Goal: Task Accomplishment & Management: Use online tool/utility

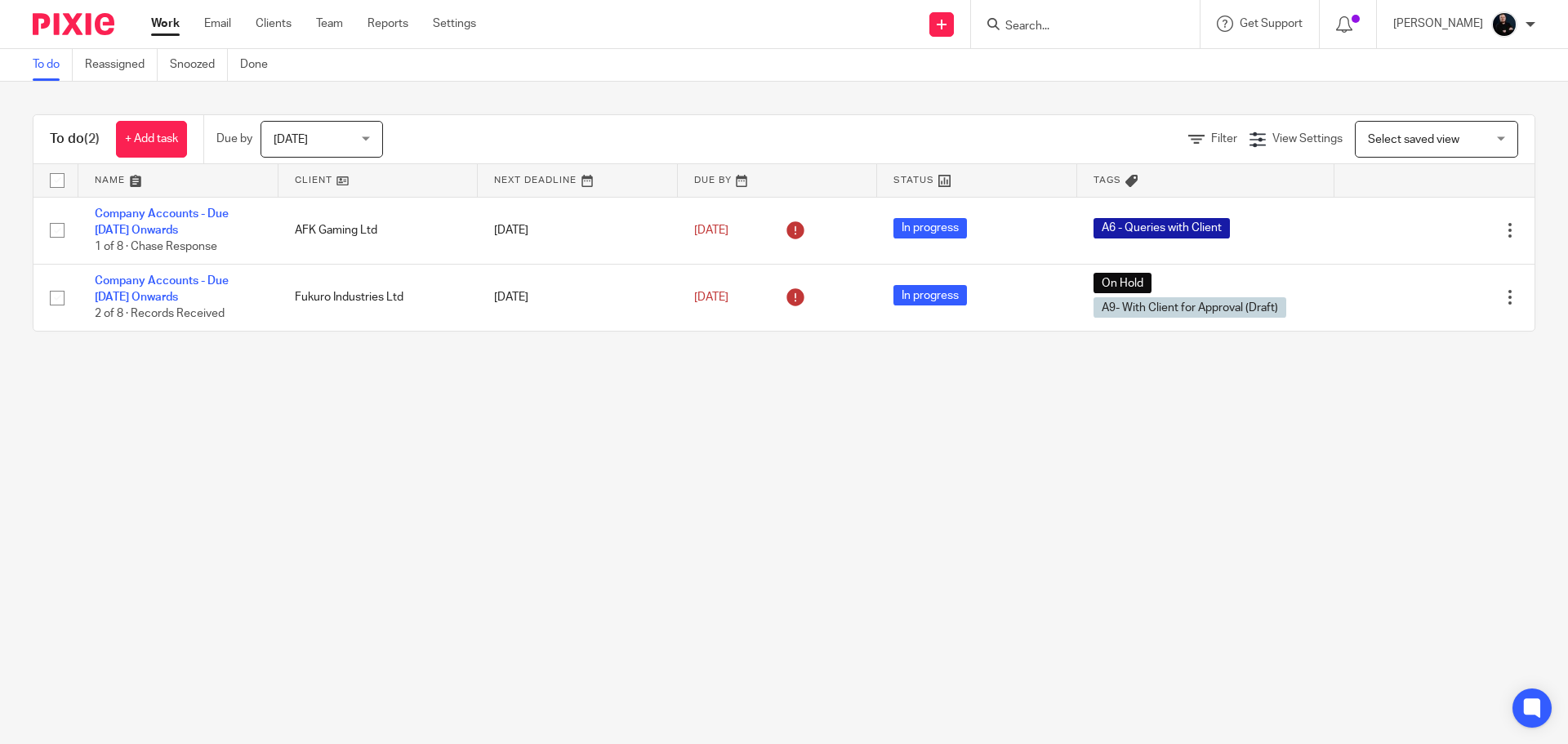
click at [1104, 25] on input "Search" at bounding box center [1077, 26] width 147 height 14
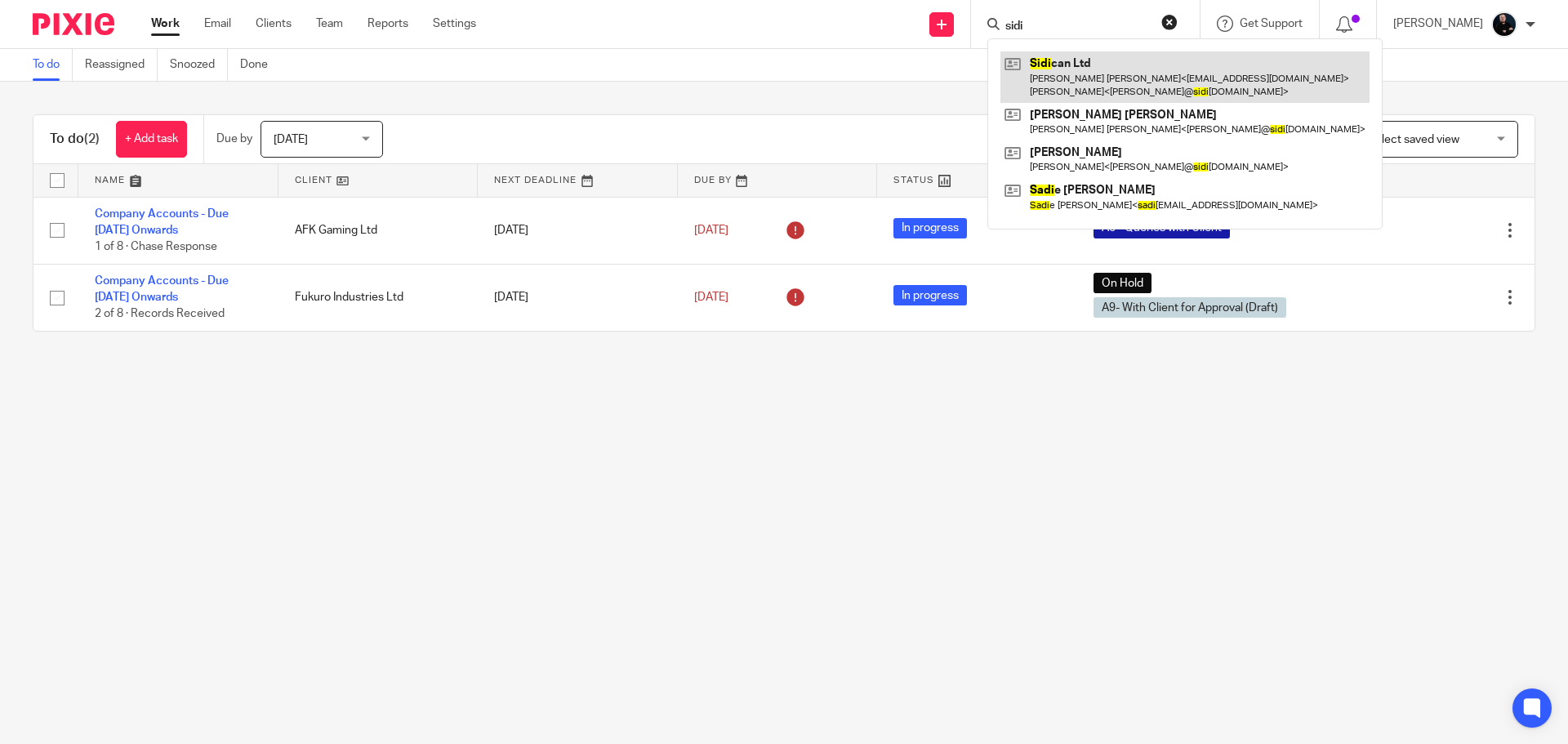
type input "sidi"
click at [1129, 84] on link at bounding box center [1185, 77] width 369 height 51
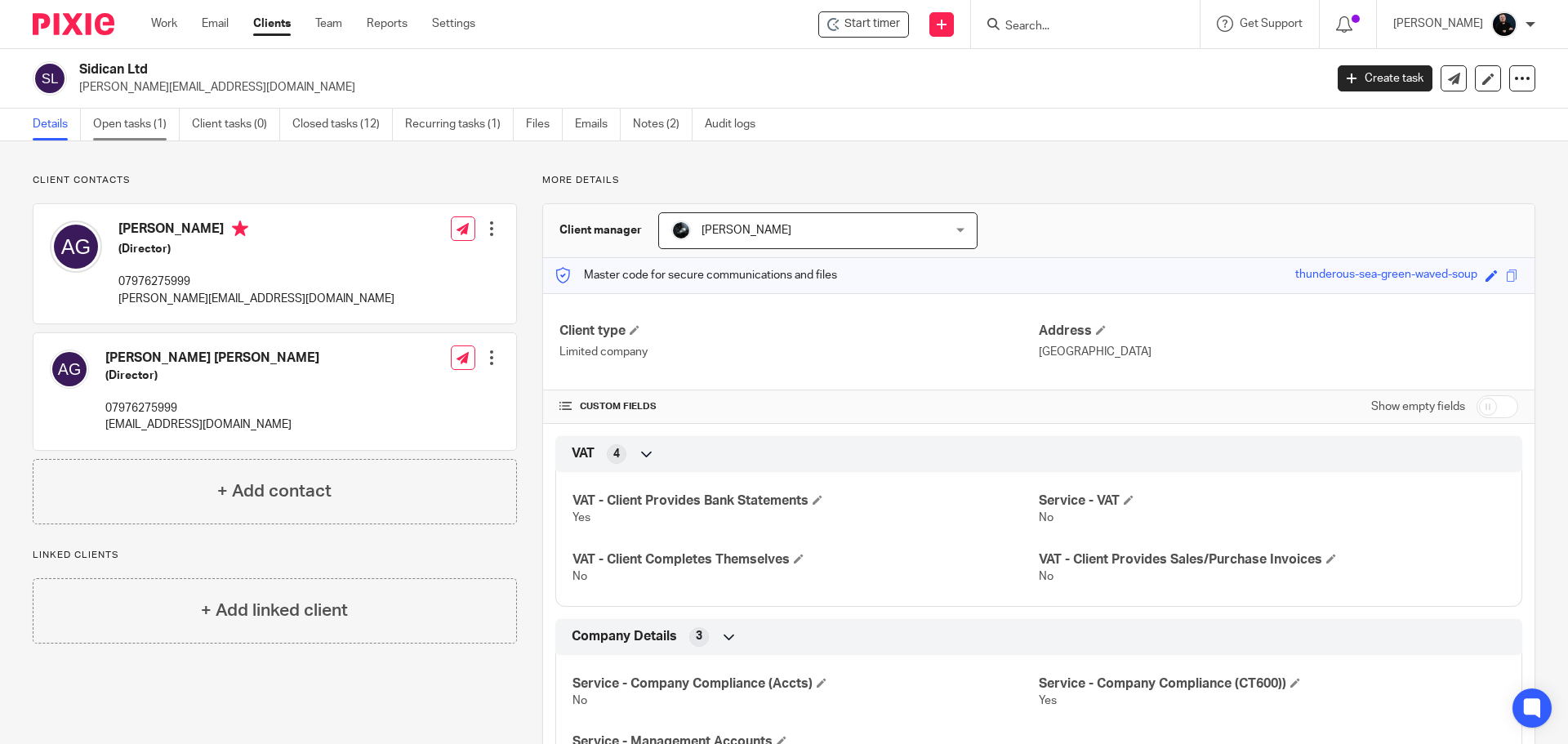
click at [119, 135] on link "Open tasks (1)" at bounding box center [137, 125] width 86 height 32
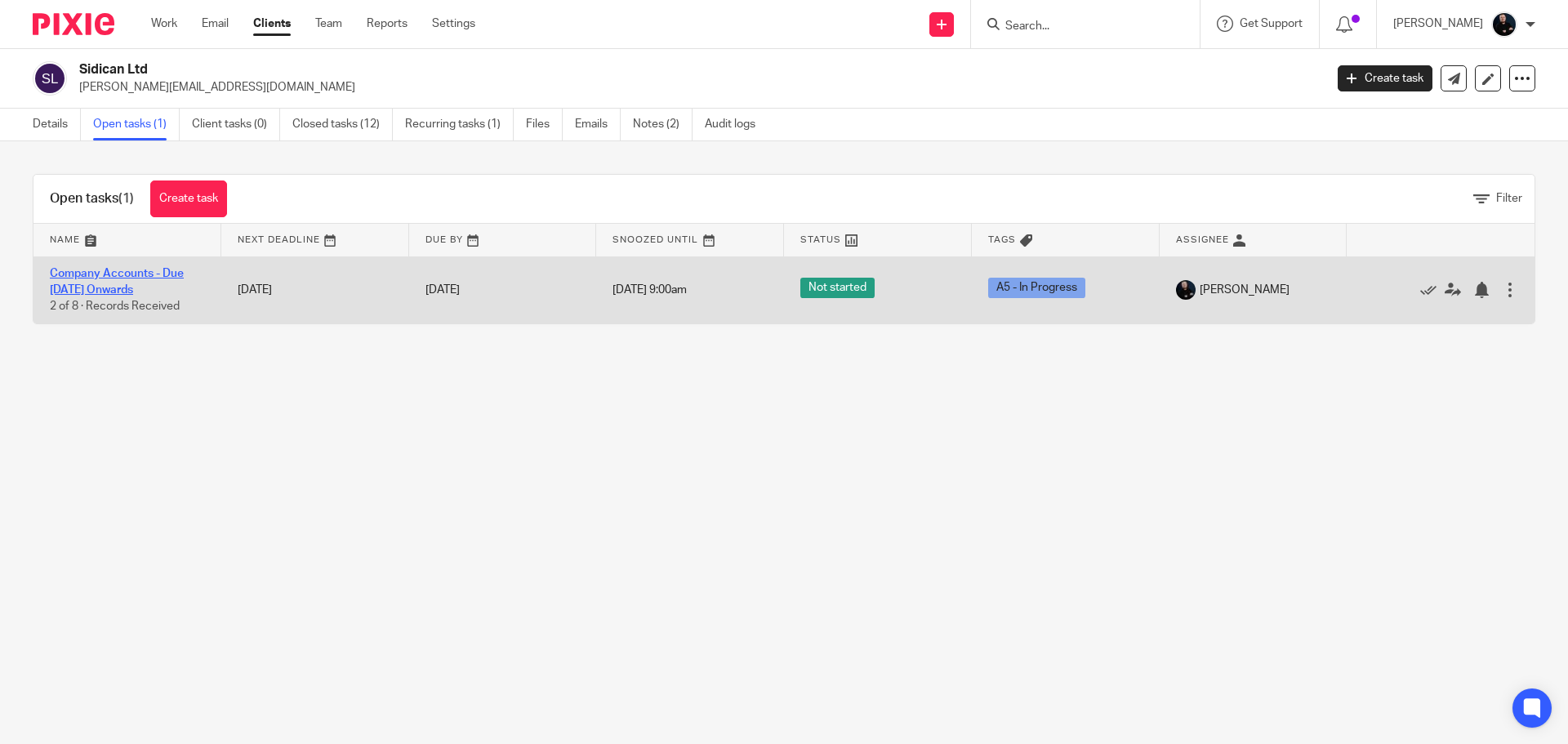
click at [91, 275] on link "Company Accounts - Due [DATE] Onwards" at bounding box center [117, 282] width 134 height 28
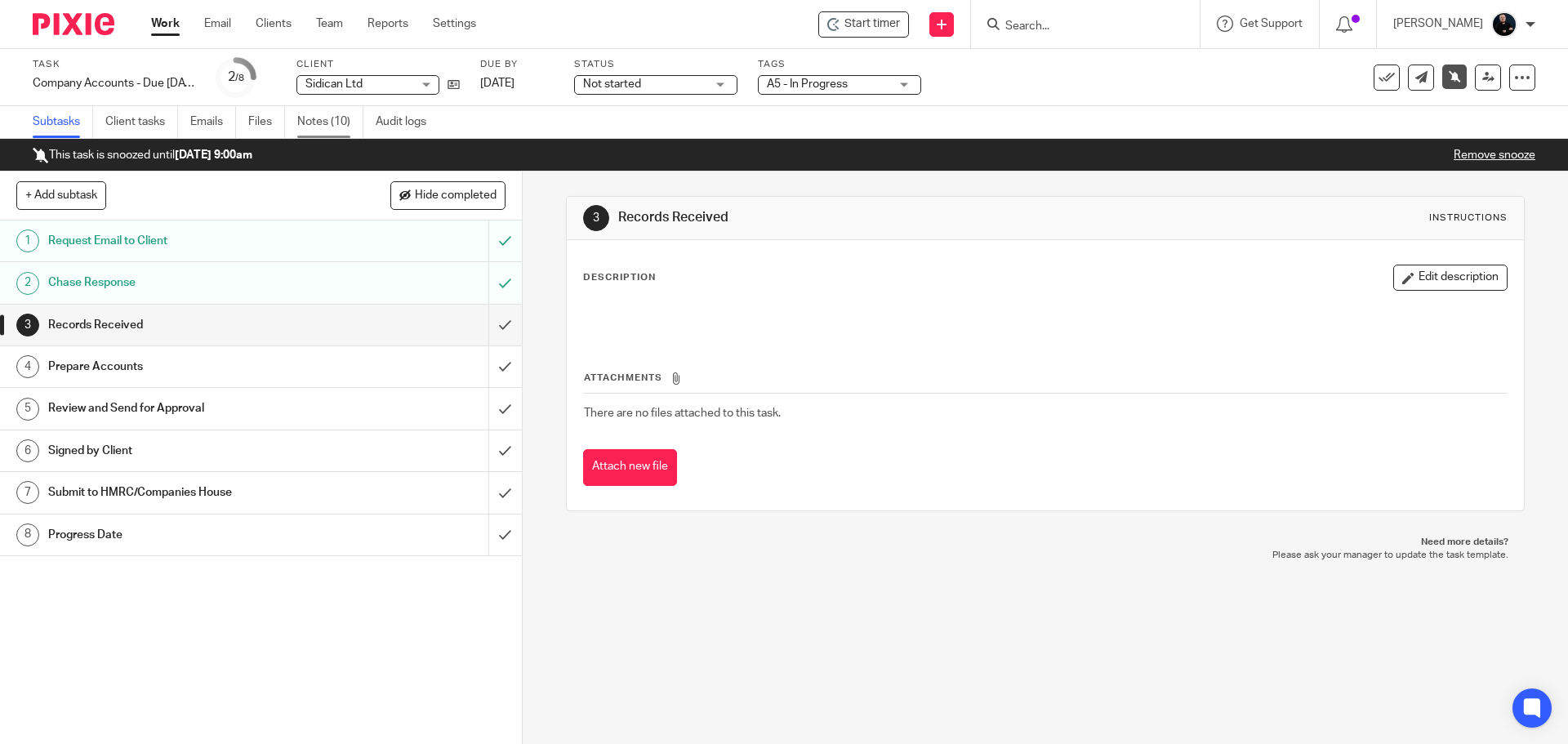
click at [329, 127] on link "Notes (10)" at bounding box center [331, 122] width 66 height 32
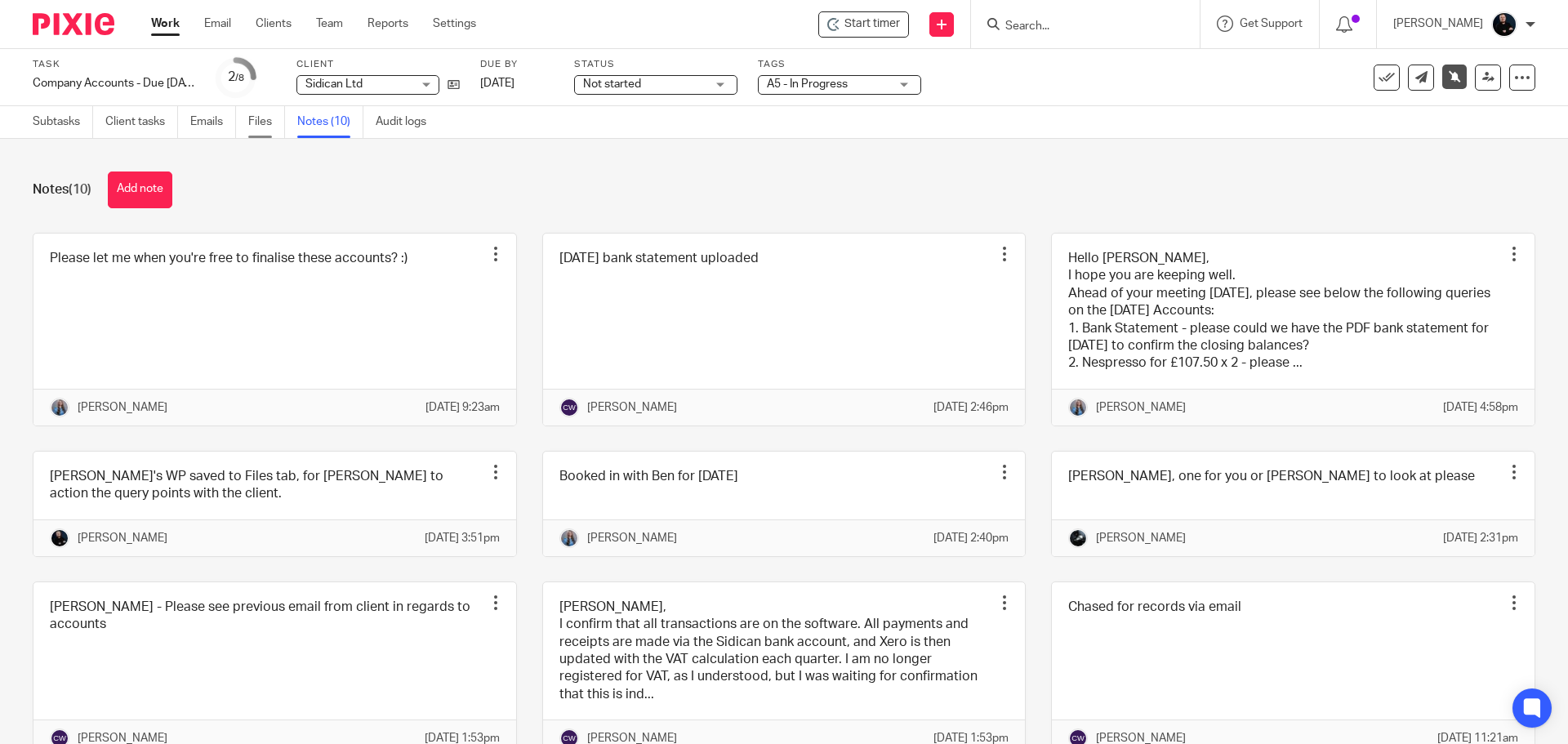
click at [261, 115] on link "Files" at bounding box center [266, 122] width 36 height 32
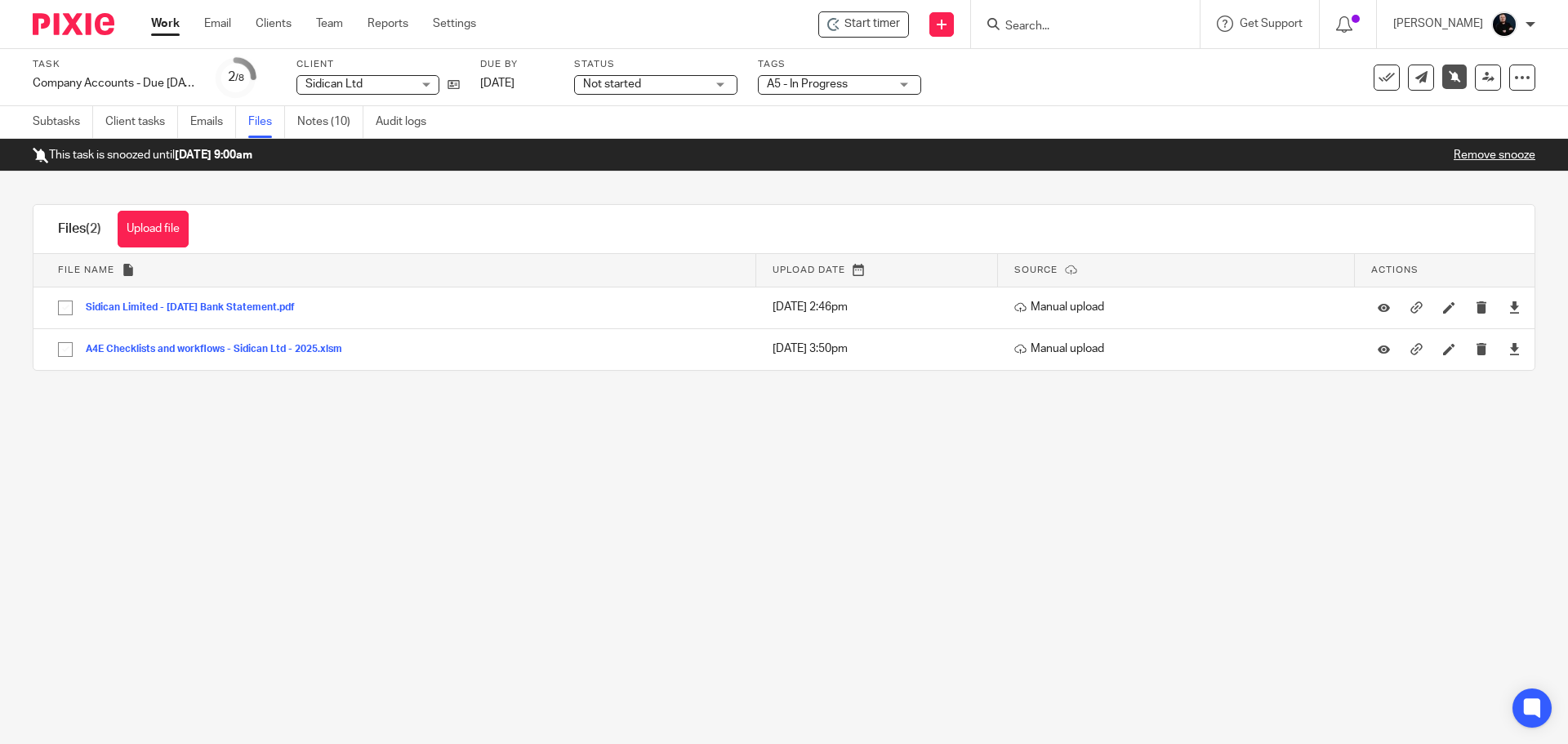
click at [1161, 415] on main "Task Company Accounts - Due [DATE] Onwards Save Company Accounts - Due [DATE] O…" at bounding box center [784, 372] width 1568 height 744
click at [431, 556] on main "Task Company Accounts - Due 1st May 2023 Onwards Save Company Accounts - Due 1s…" at bounding box center [784, 372] width 1568 height 744
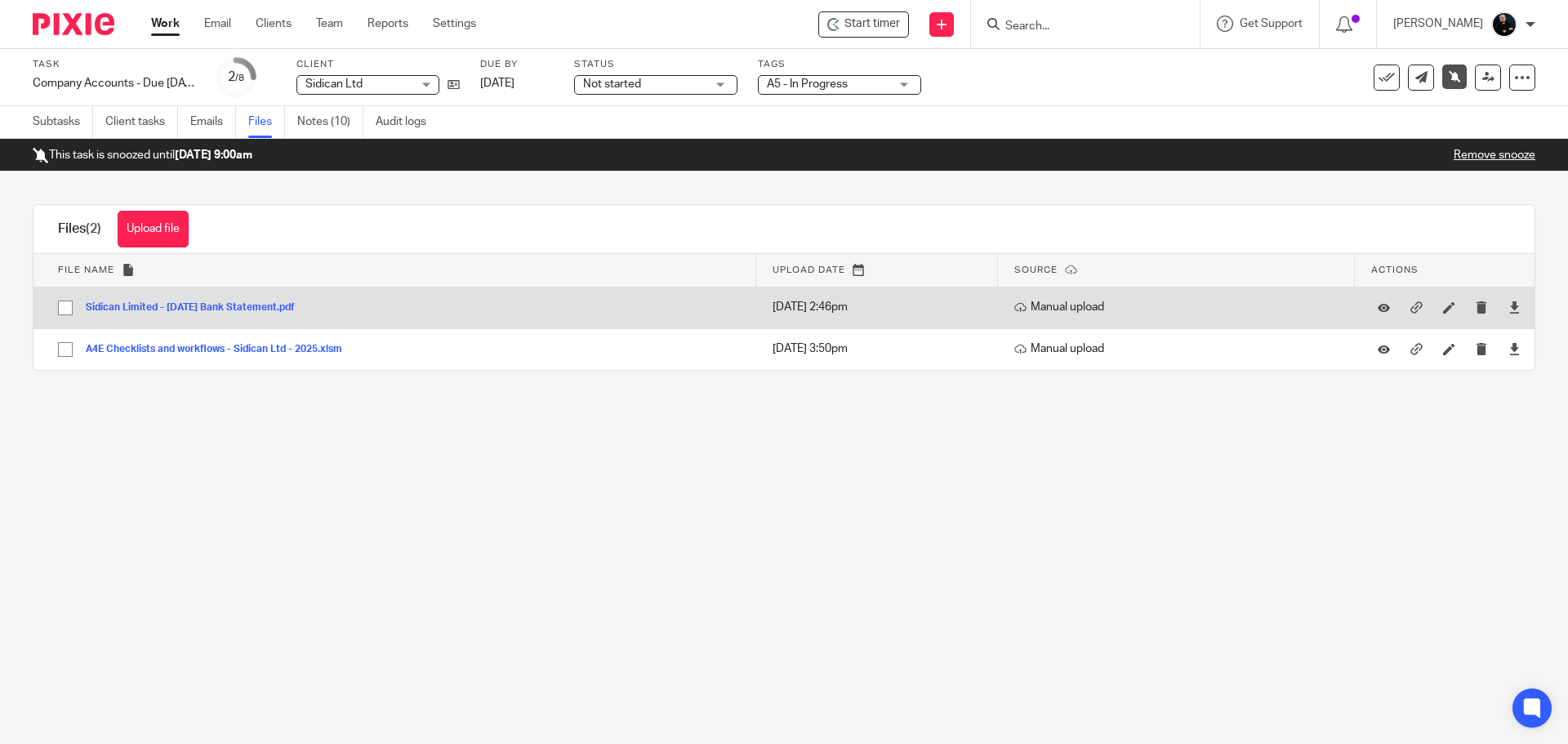
click at [274, 305] on button "Sidican Limited - Jan 2025 Bank Statement.pdf" at bounding box center [196, 307] width 221 height 11
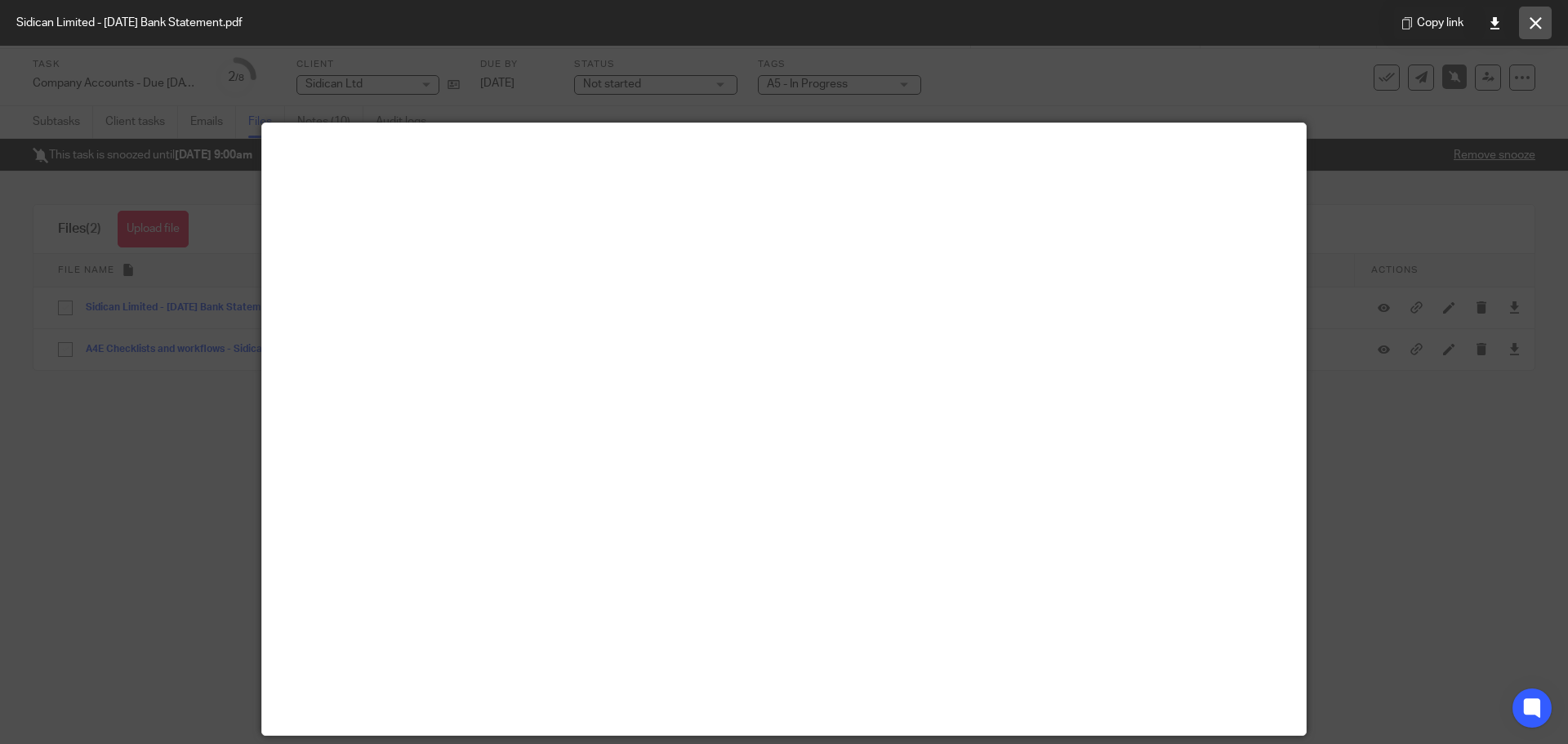
click at [1543, 20] on button at bounding box center [1535, 23] width 33 height 33
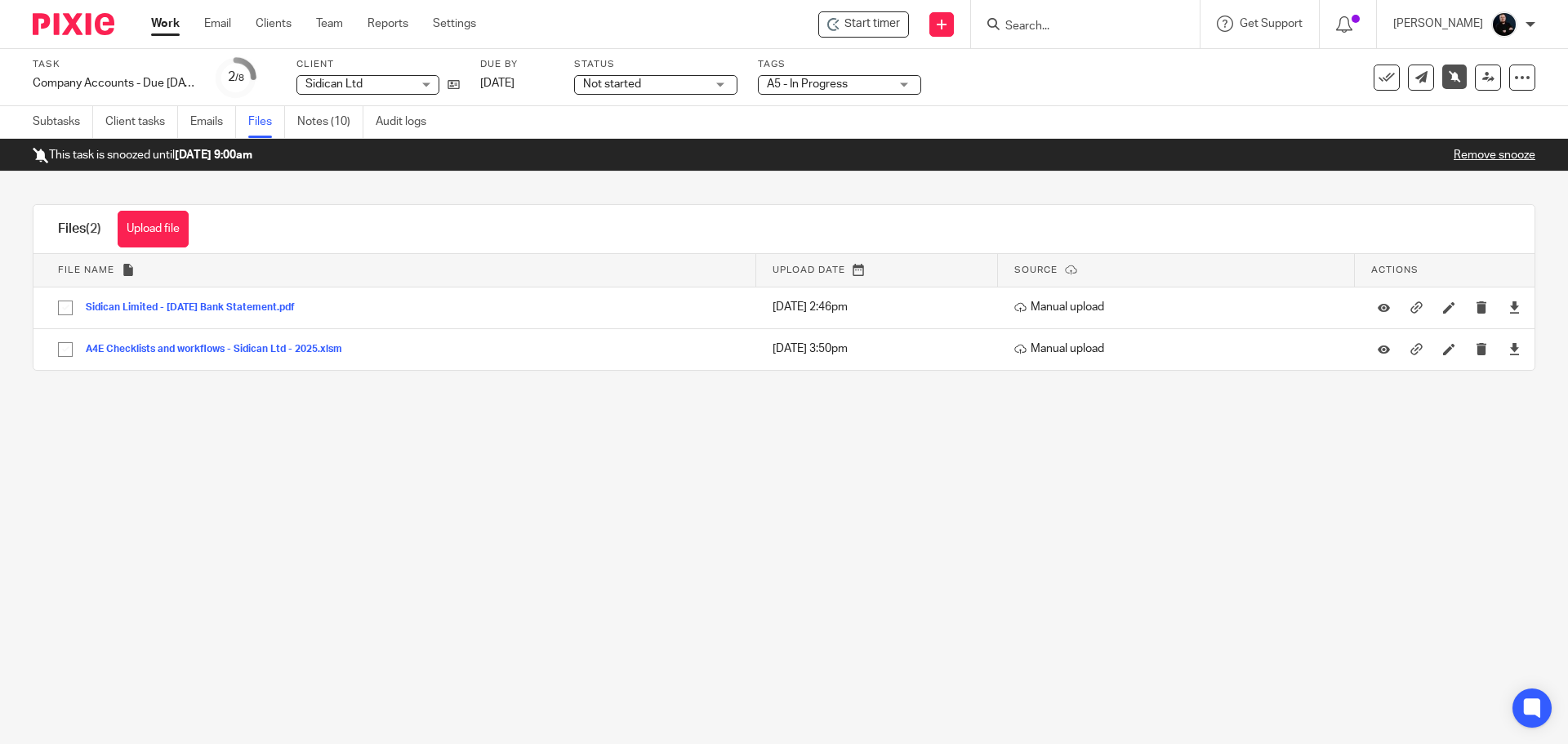
click at [1083, 20] on input "Search" at bounding box center [1077, 26] width 147 height 14
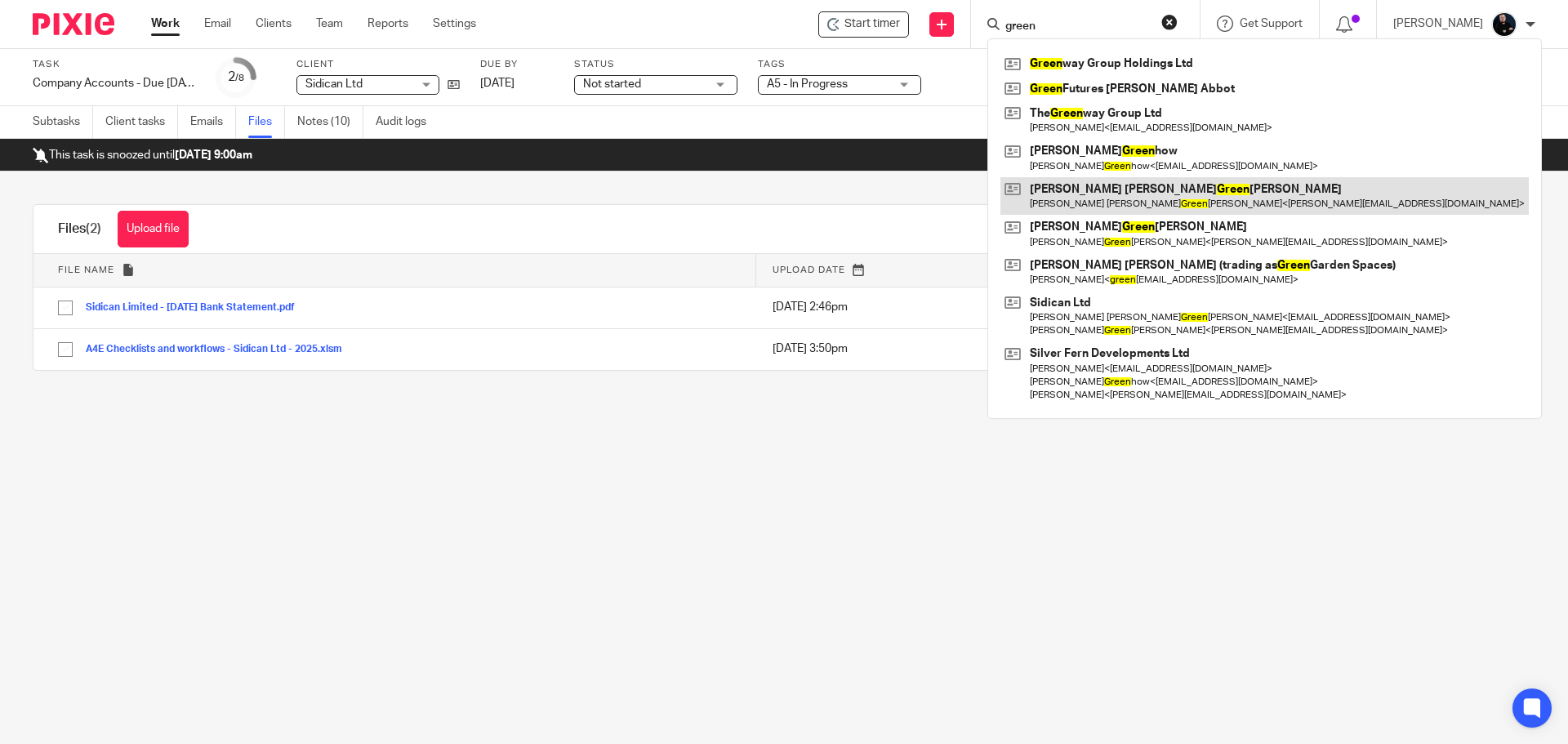
type input "green"
click at [1186, 189] on link at bounding box center [1264, 196] width 528 height 37
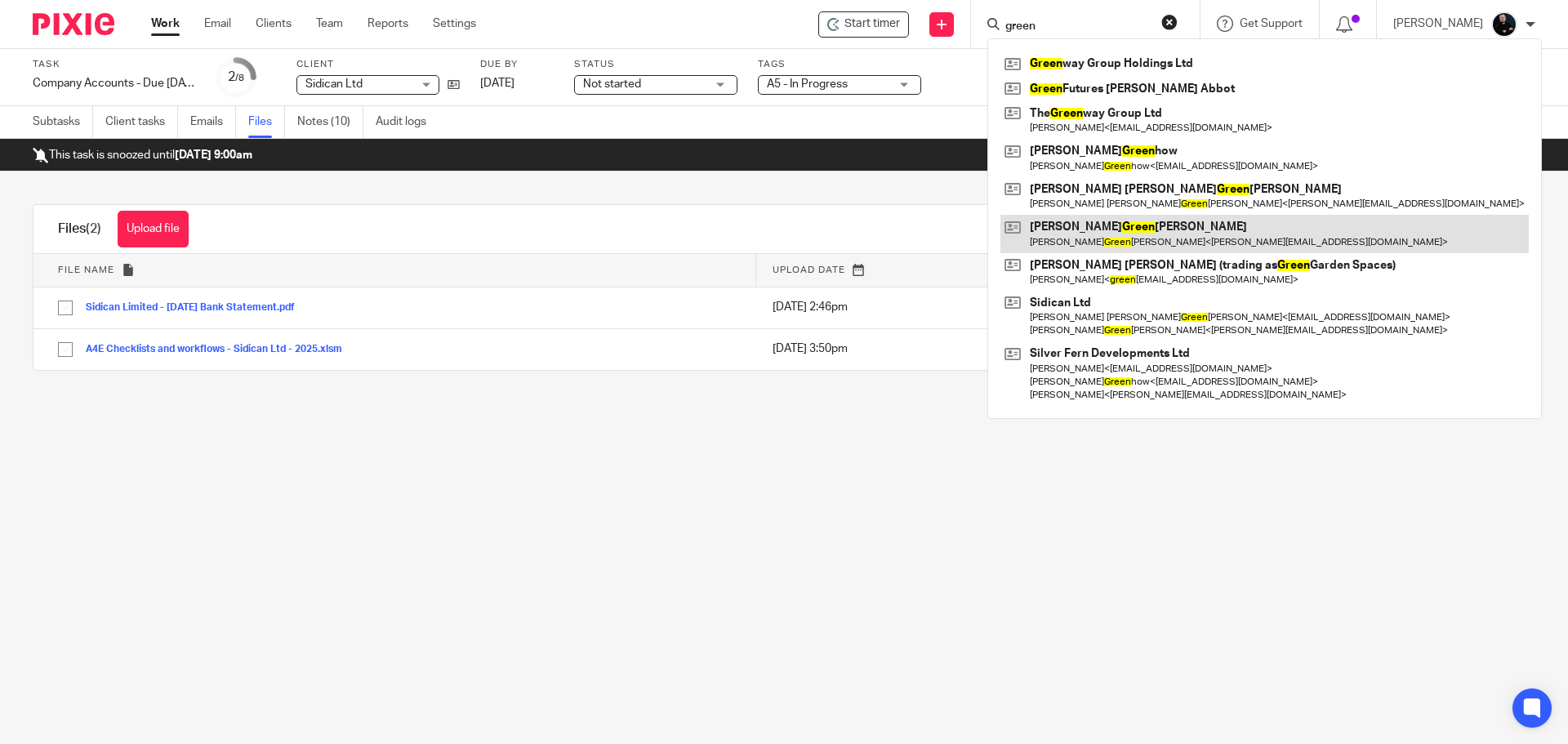
click at [1172, 227] on link at bounding box center [1264, 233] width 528 height 37
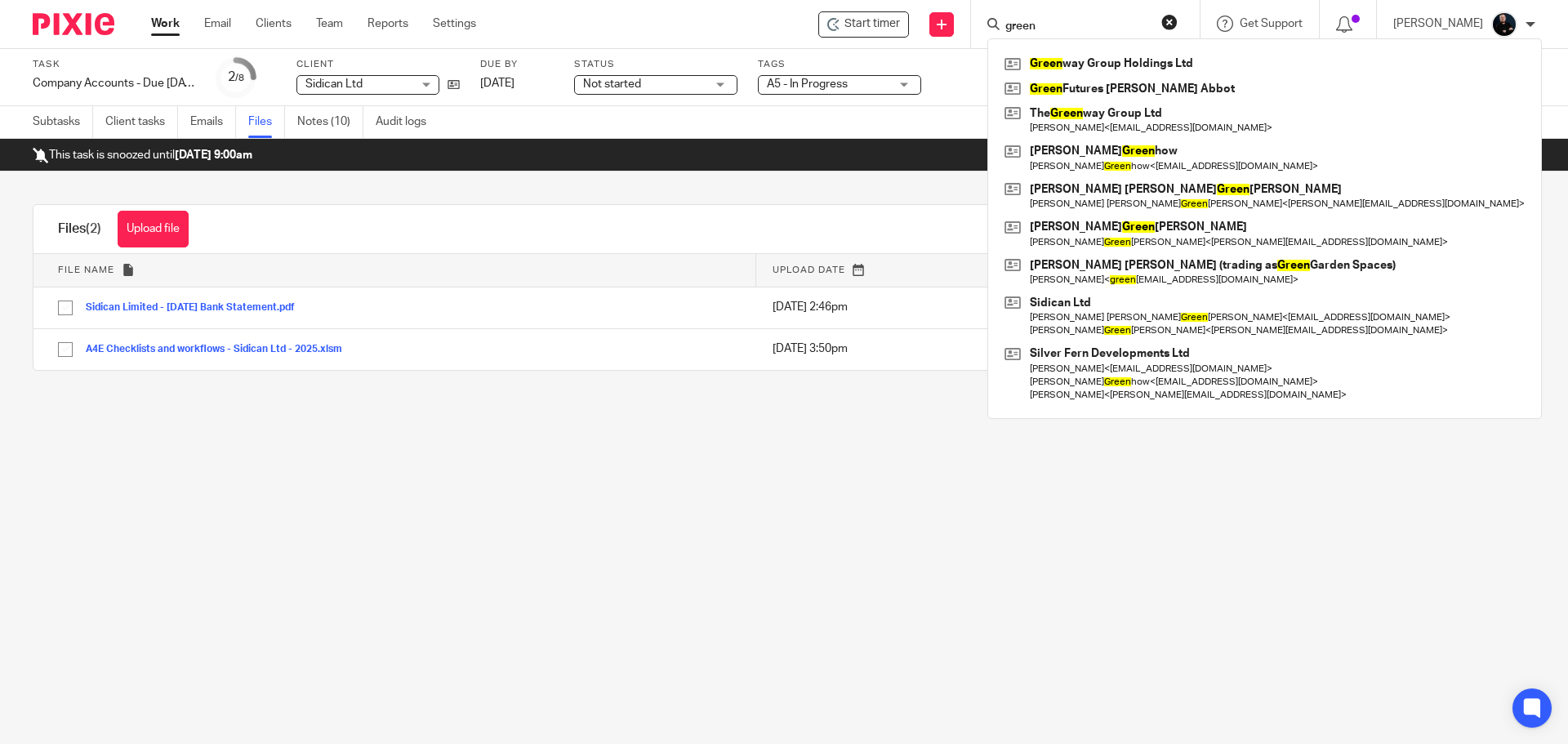
click at [600, 433] on main "Task Company Accounts - Due 1st May 2023 Onwards Save Company Accounts - Due 1s…" at bounding box center [784, 372] width 1568 height 744
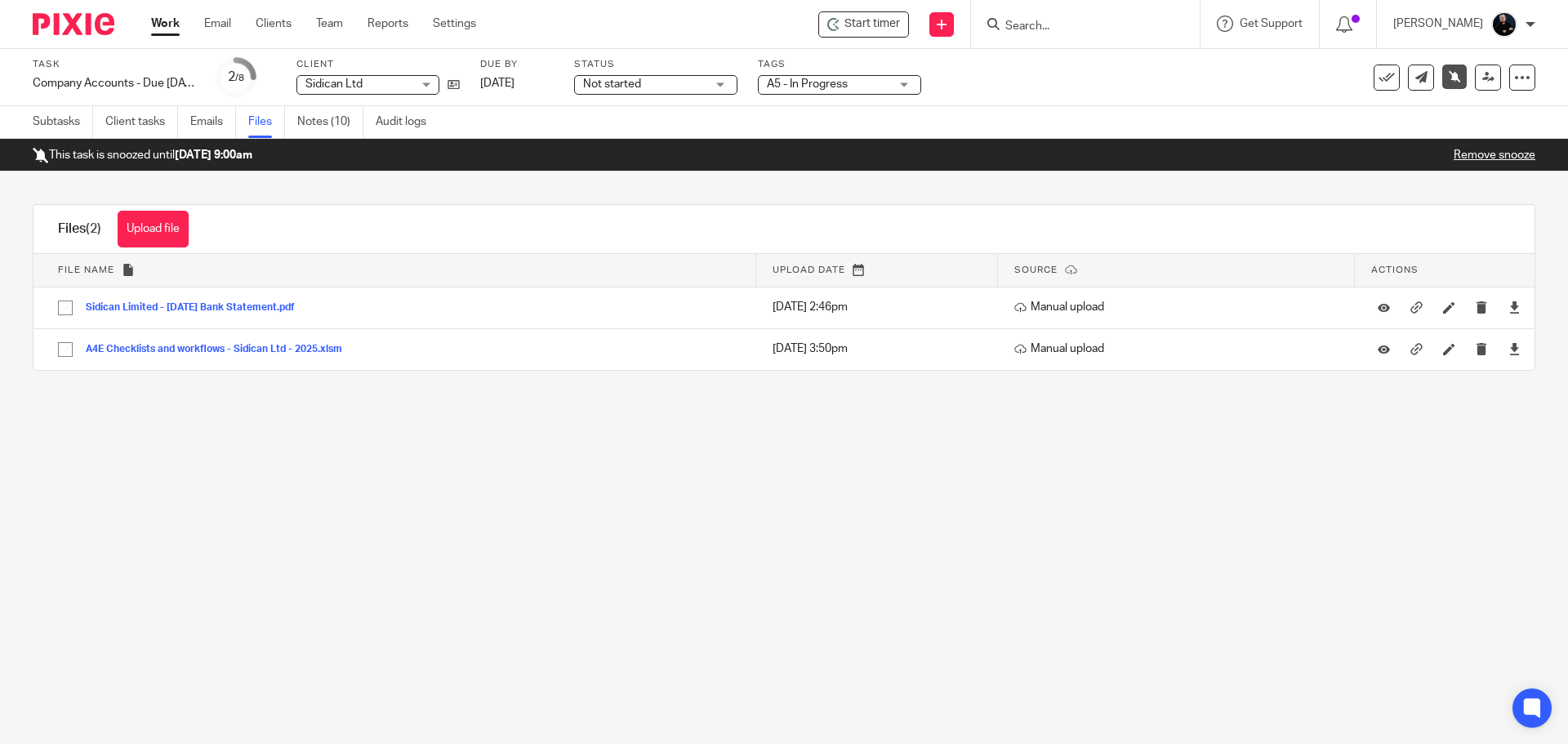
click at [1465, 159] on link "Remove snooze" at bounding box center [1494, 154] width 81 height 11
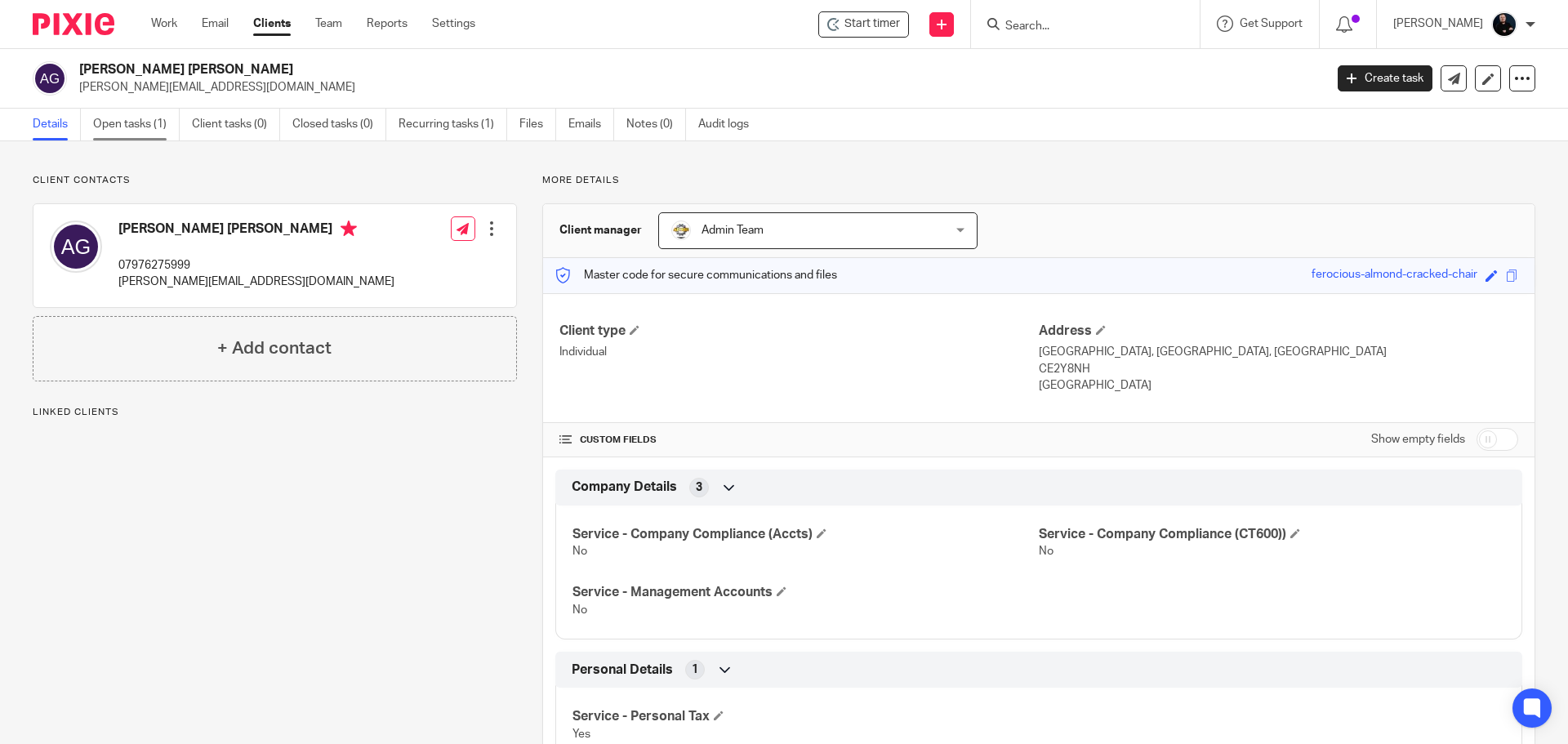
click at [145, 126] on link "Open tasks (1)" at bounding box center [137, 125] width 86 height 32
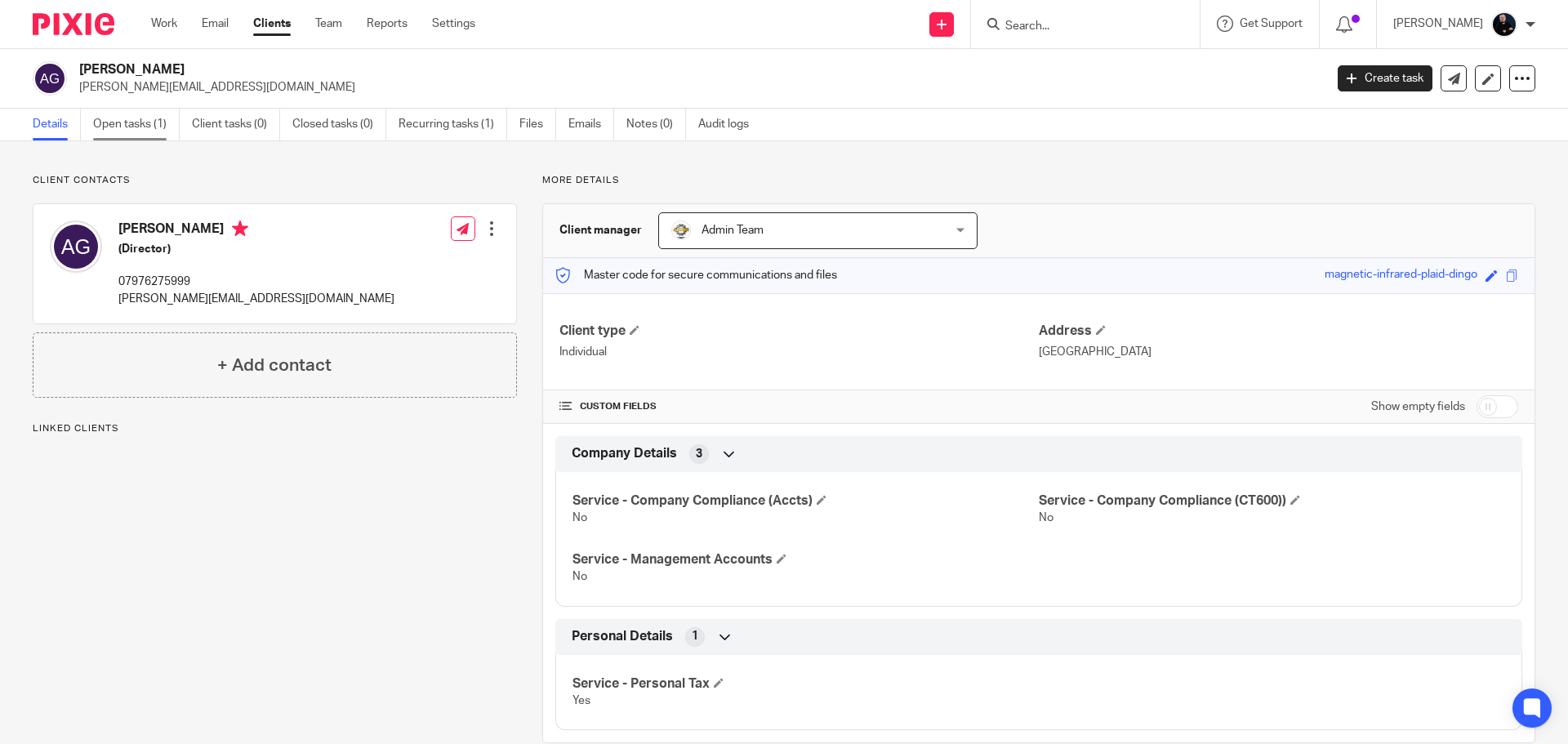
click at [109, 130] on link "Open tasks (1)" at bounding box center [137, 125] width 86 height 32
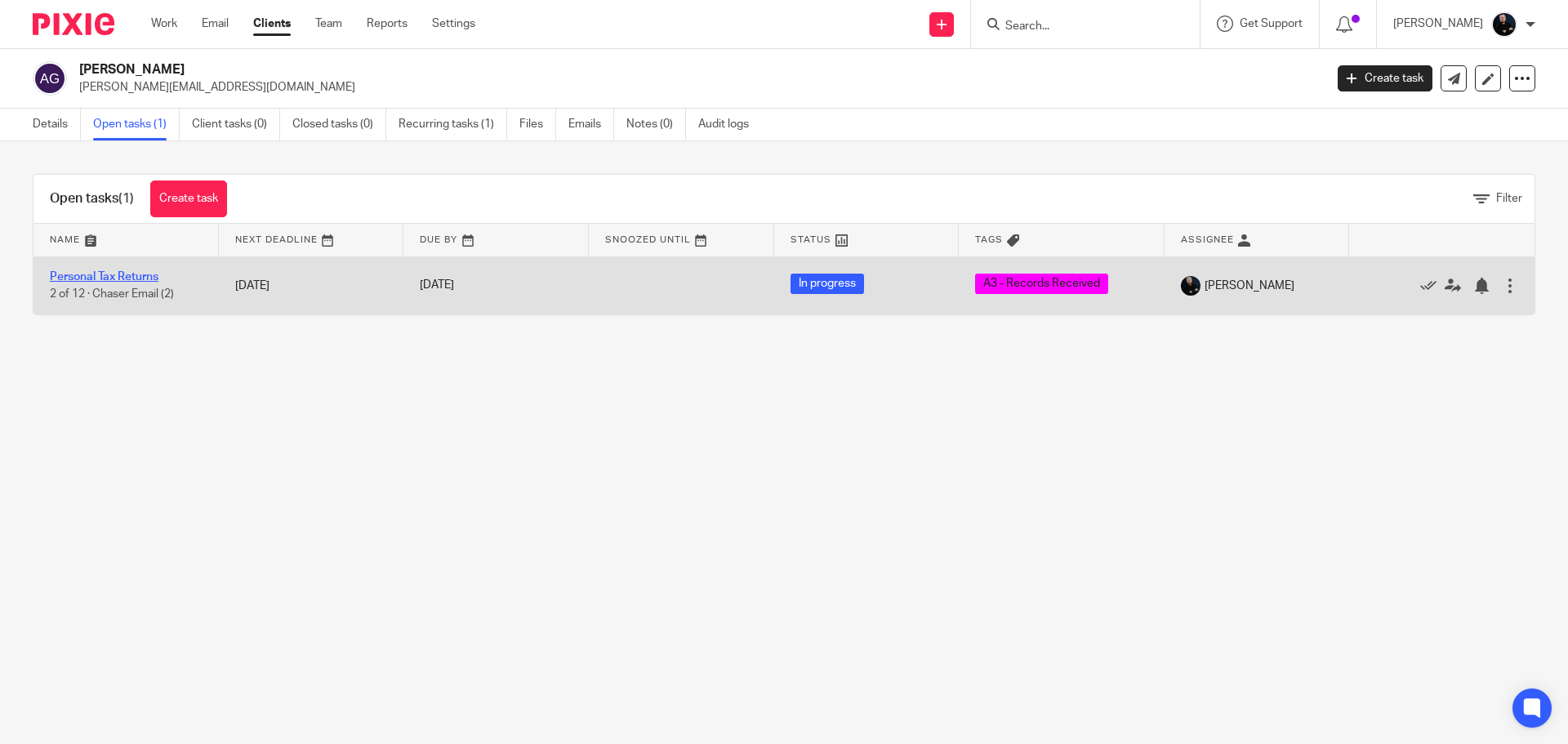
click at [137, 276] on link "Personal Tax Returns" at bounding box center [104, 277] width 109 height 11
click at [81, 273] on link "Personal Tax Returns" at bounding box center [104, 277] width 109 height 11
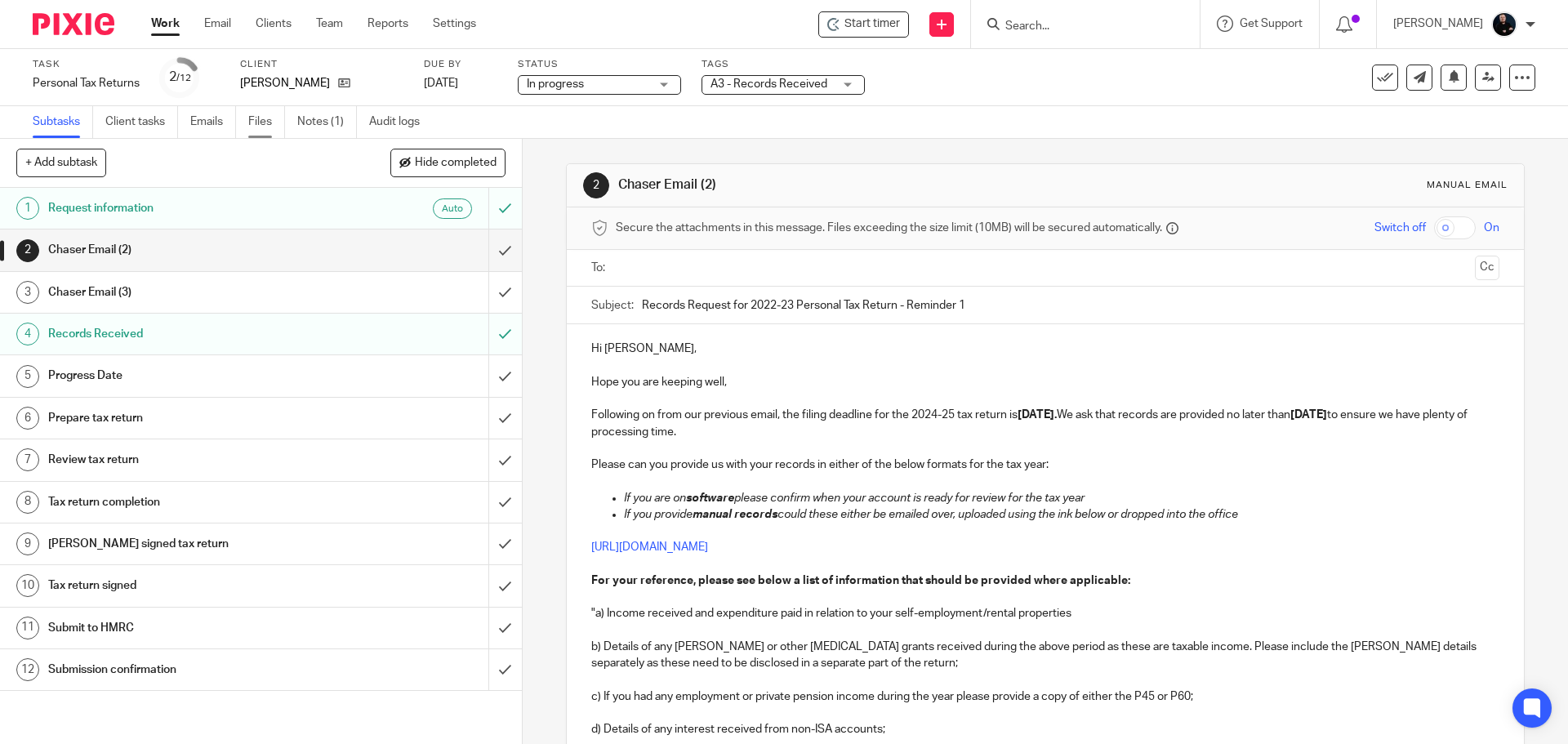
click at [274, 123] on link "Files" at bounding box center [266, 122] width 36 height 32
click at [266, 130] on link "Files" at bounding box center [266, 122] width 36 height 32
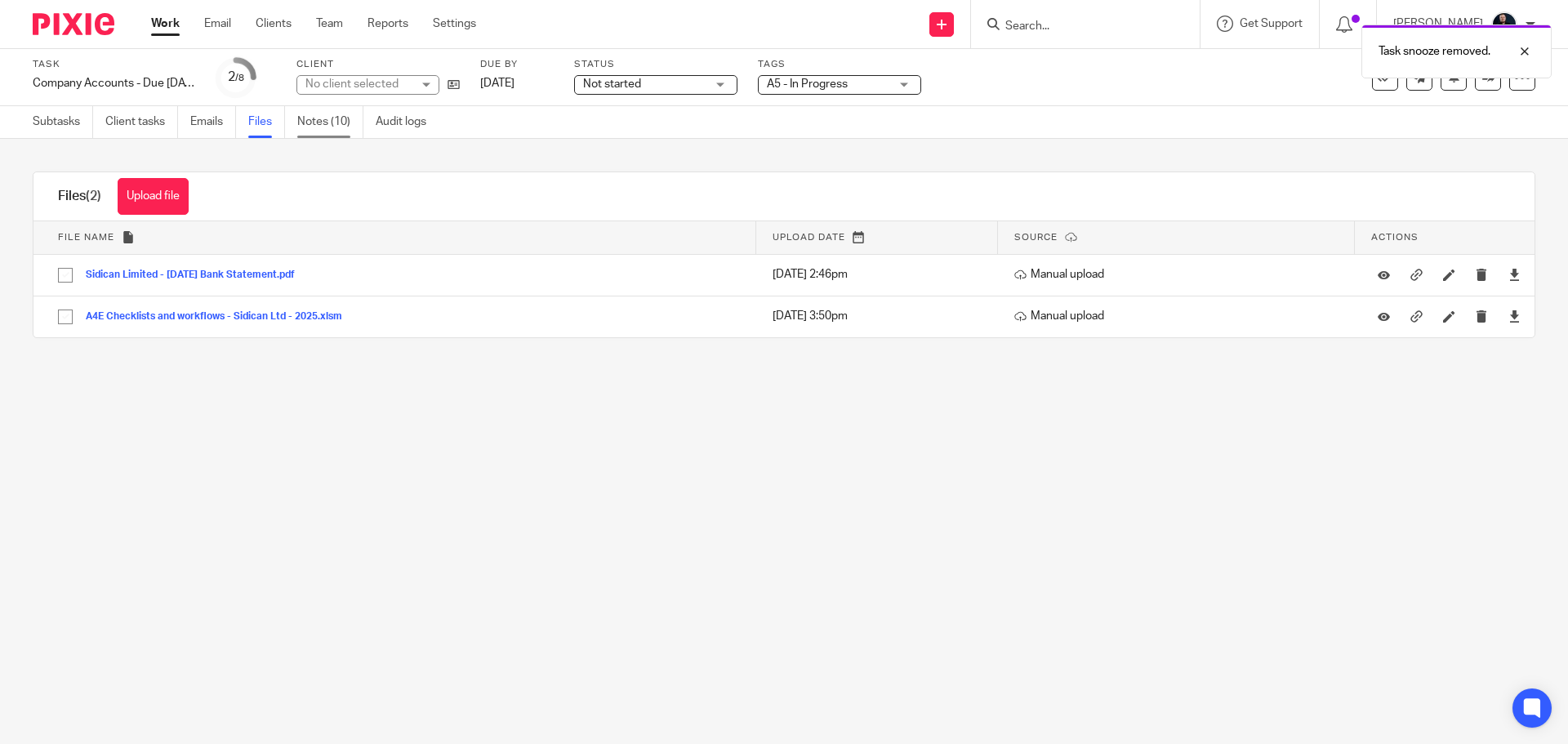
click at [324, 126] on link "Notes (10)" at bounding box center [331, 122] width 66 height 32
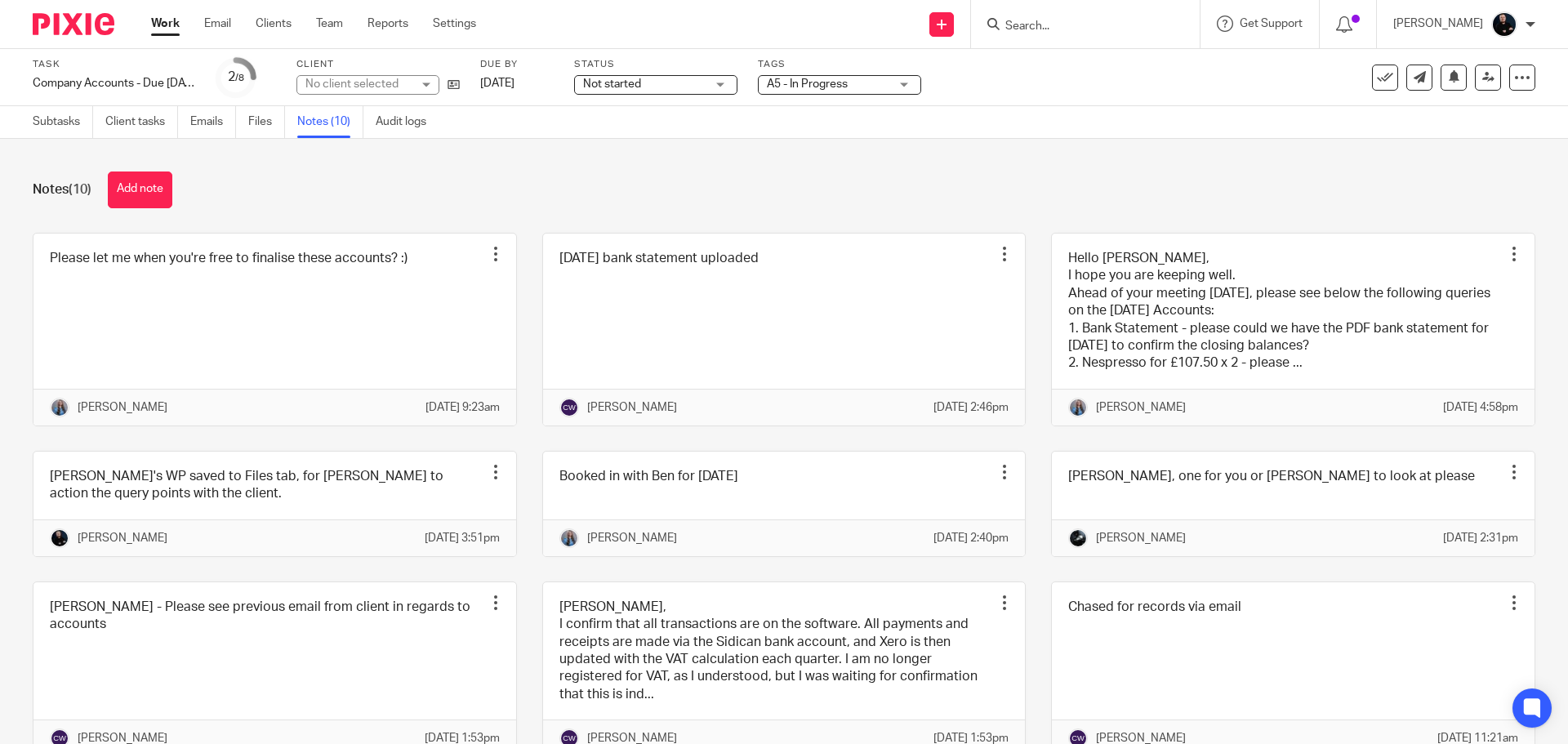
click at [1216, 200] on div "Notes (10) Add note" at bounding box center [784, 189] width 1503 height 36
click at [1218, 187] on div "Notes (10) Add note" at bounding box center [784, 189] width 1503 height 36
click at [641, 166] on div "Notes (10) Add note Please let me when you're free to finalise these accounts? …" at bounding box center [784, 442] width 1568 height 606
click at [1084, 31] on input "Search" at bounding box center [1077, 26] width 147 height 14
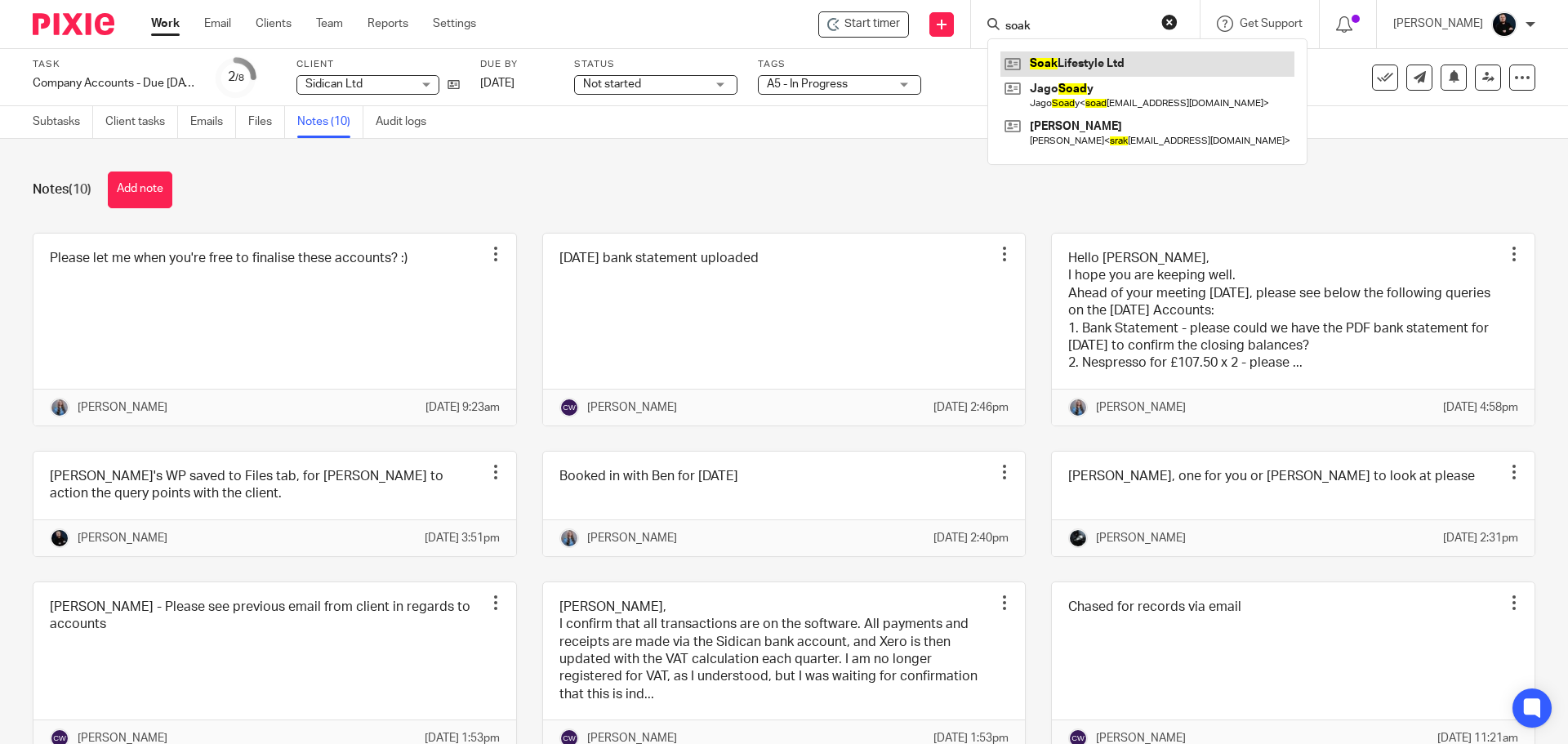
type input "soak"
click at [1124, 64] on link at bounding box center [1147, 64] width 294 height 25
click at [494, 193] on div "Notes (10) Add note" at bounding box center [784, 189] width 1503 height 36
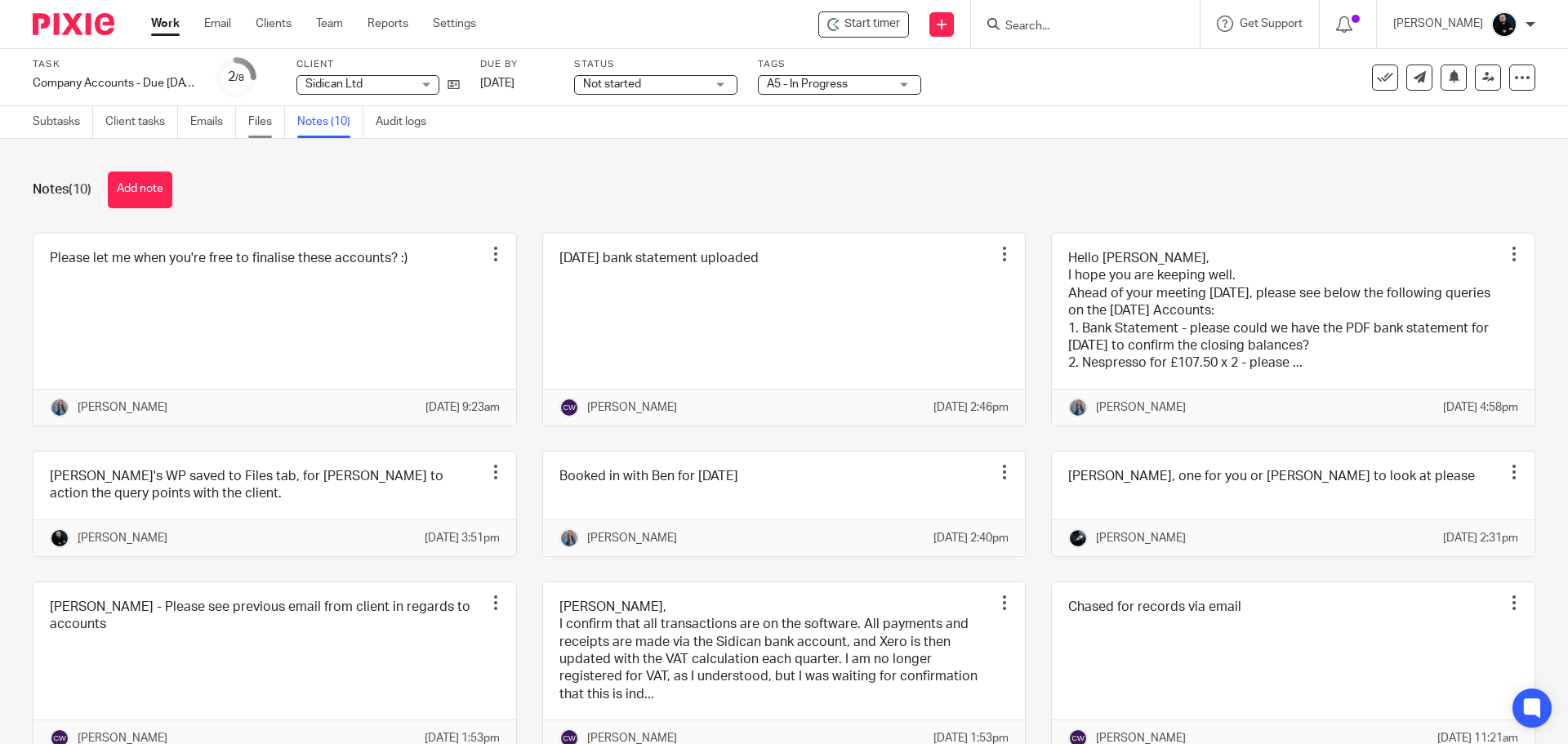
click at [265, 126] on link "Files" at bounding box center [266, 122] width 36 height 32
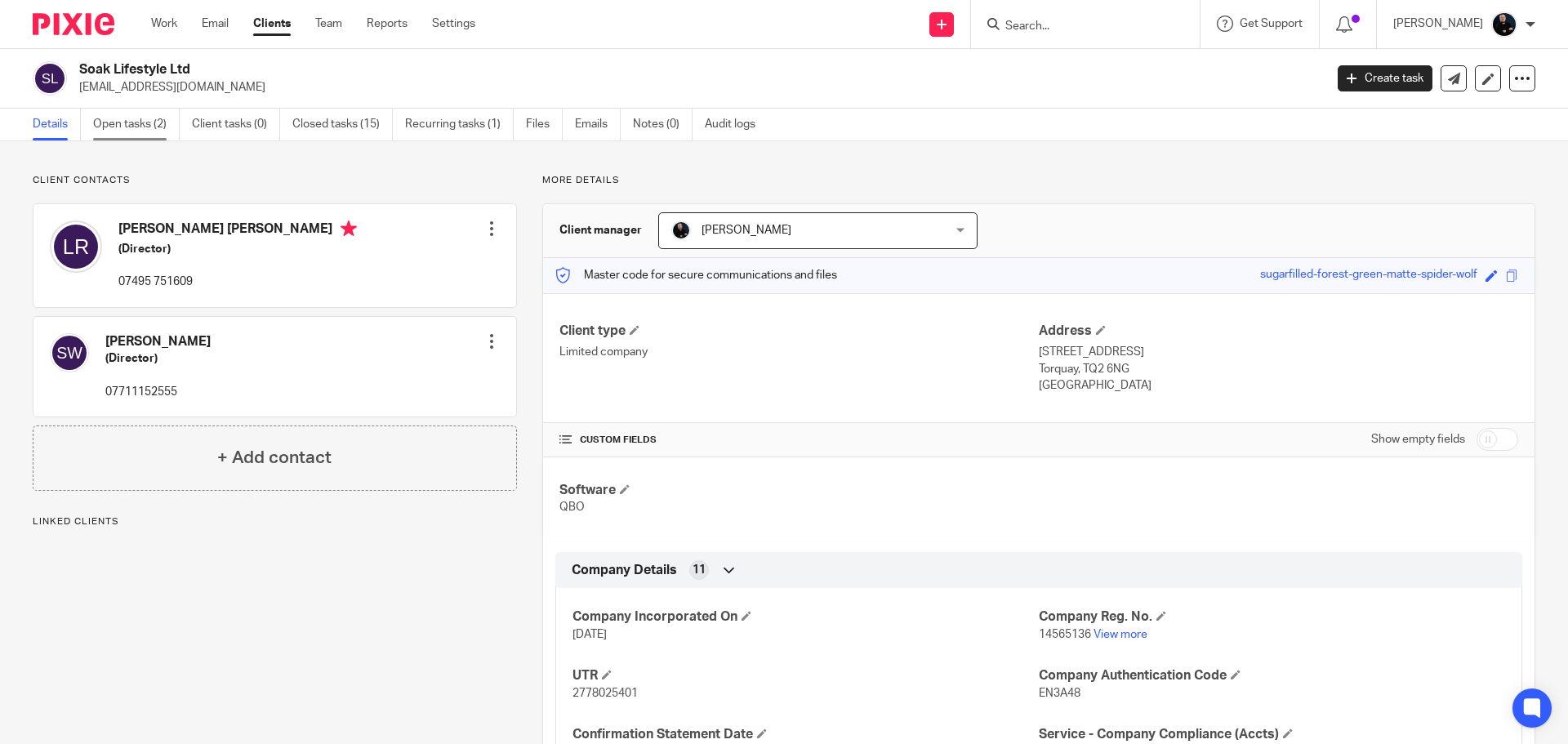
click at [144, 126] on link "Open tasks (2)" at bounding box center [137, 125] width 86 height 32
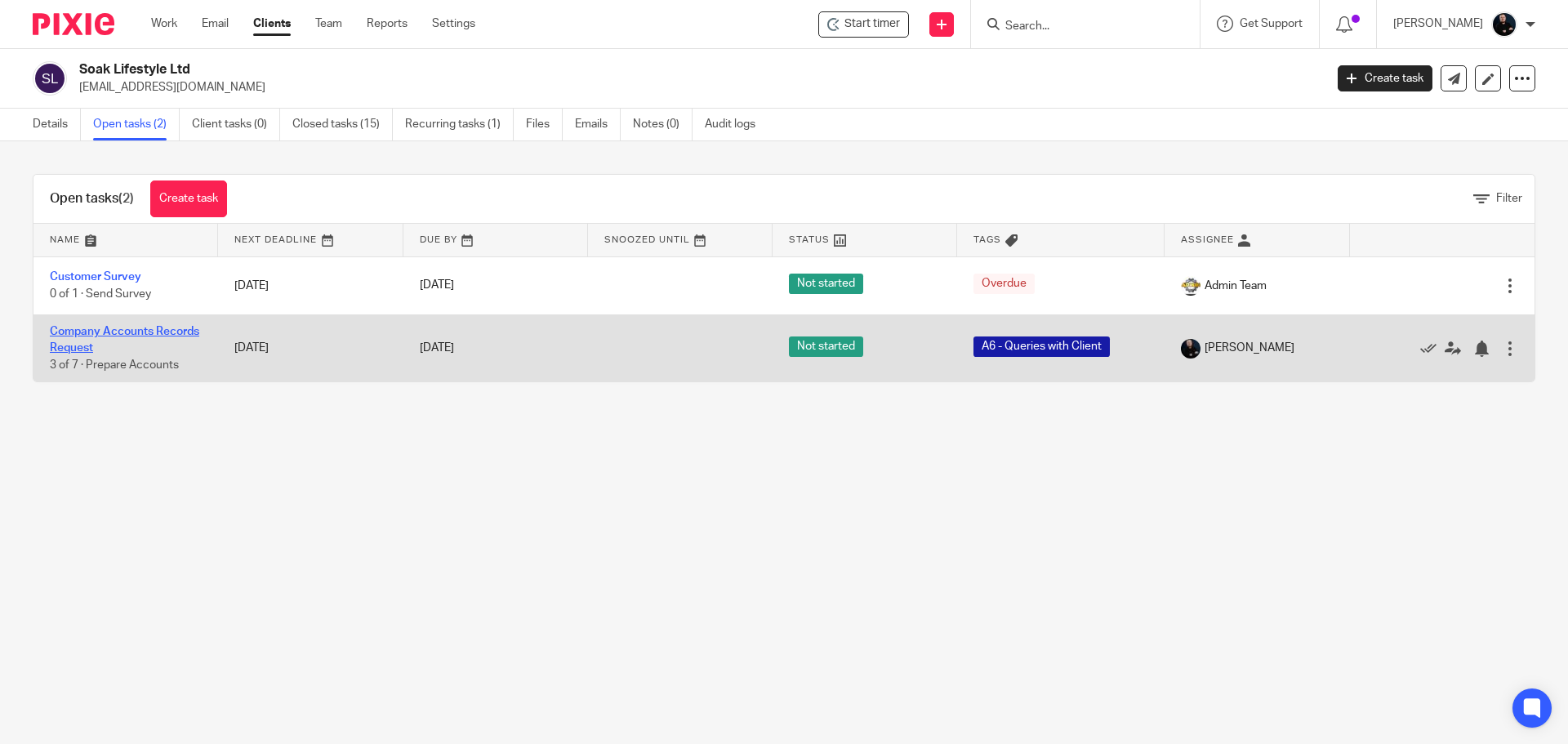
click at [82, 344] on link "Company Accounts Records Request" at bounding box center [125, 339] width 149 height 28
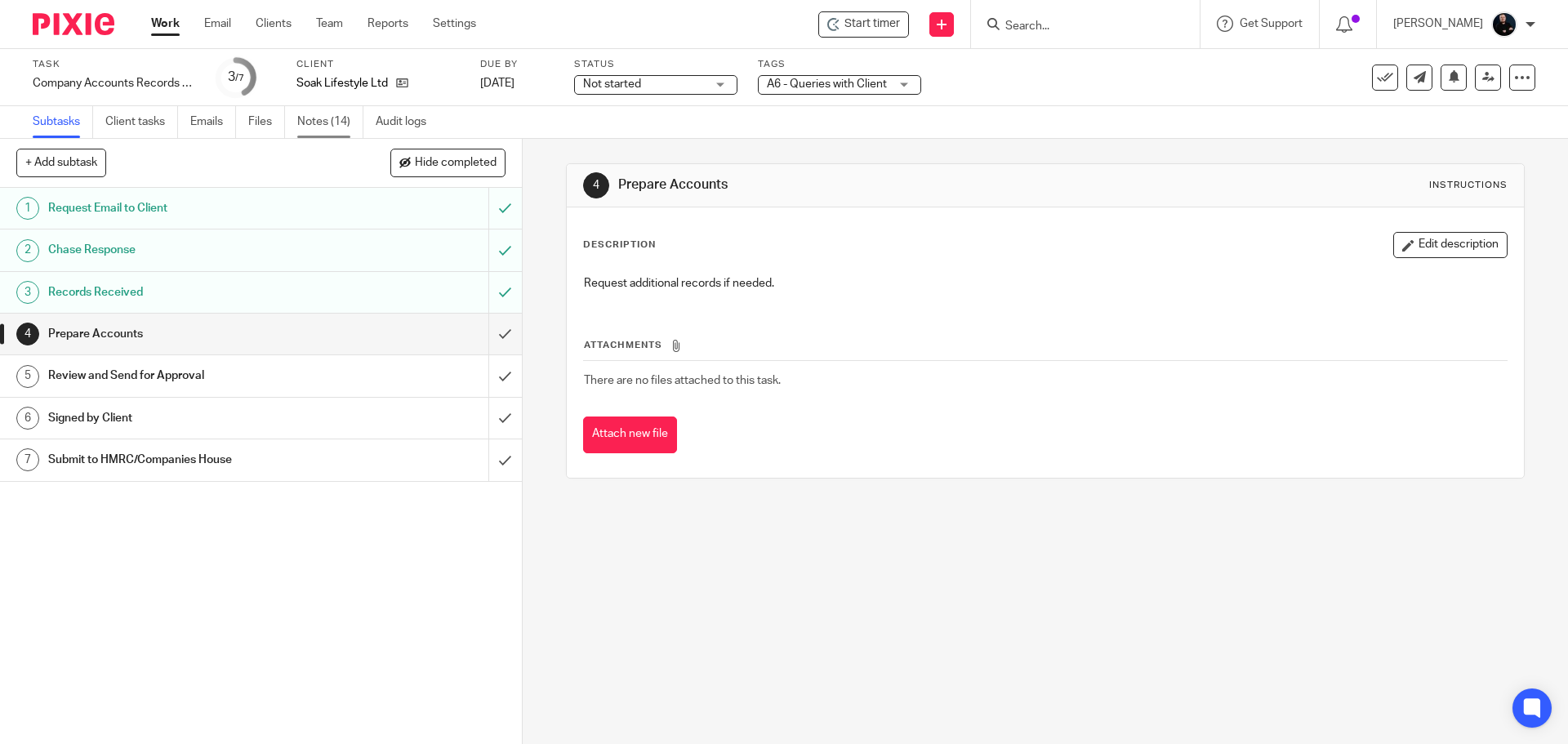
click at [321, 118] on link "Notes (14)" at bounding box center [331, 122] width 66 height 32
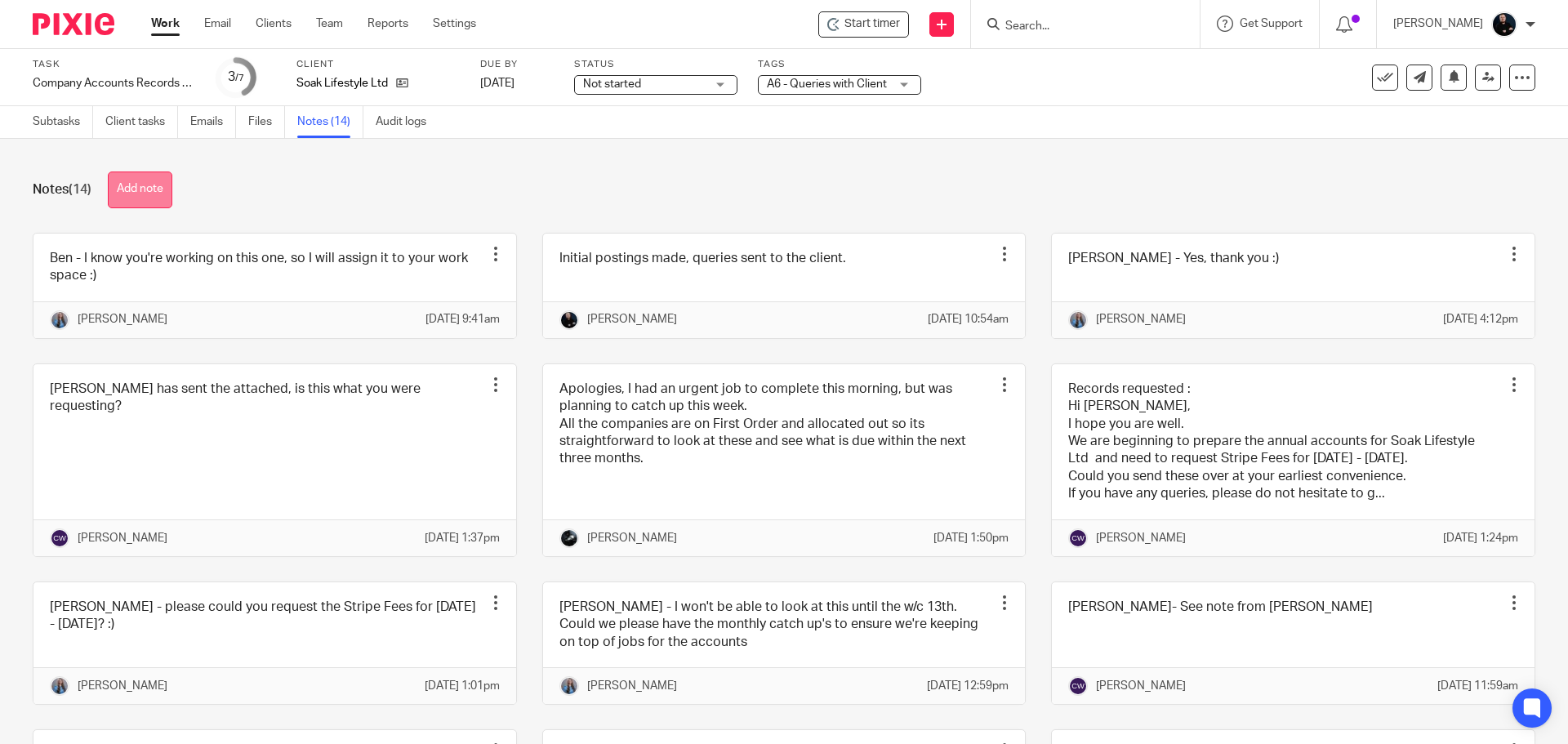
click at [136, 187] on button "Add note" at bounding box center [140, 189] width 64 height 36
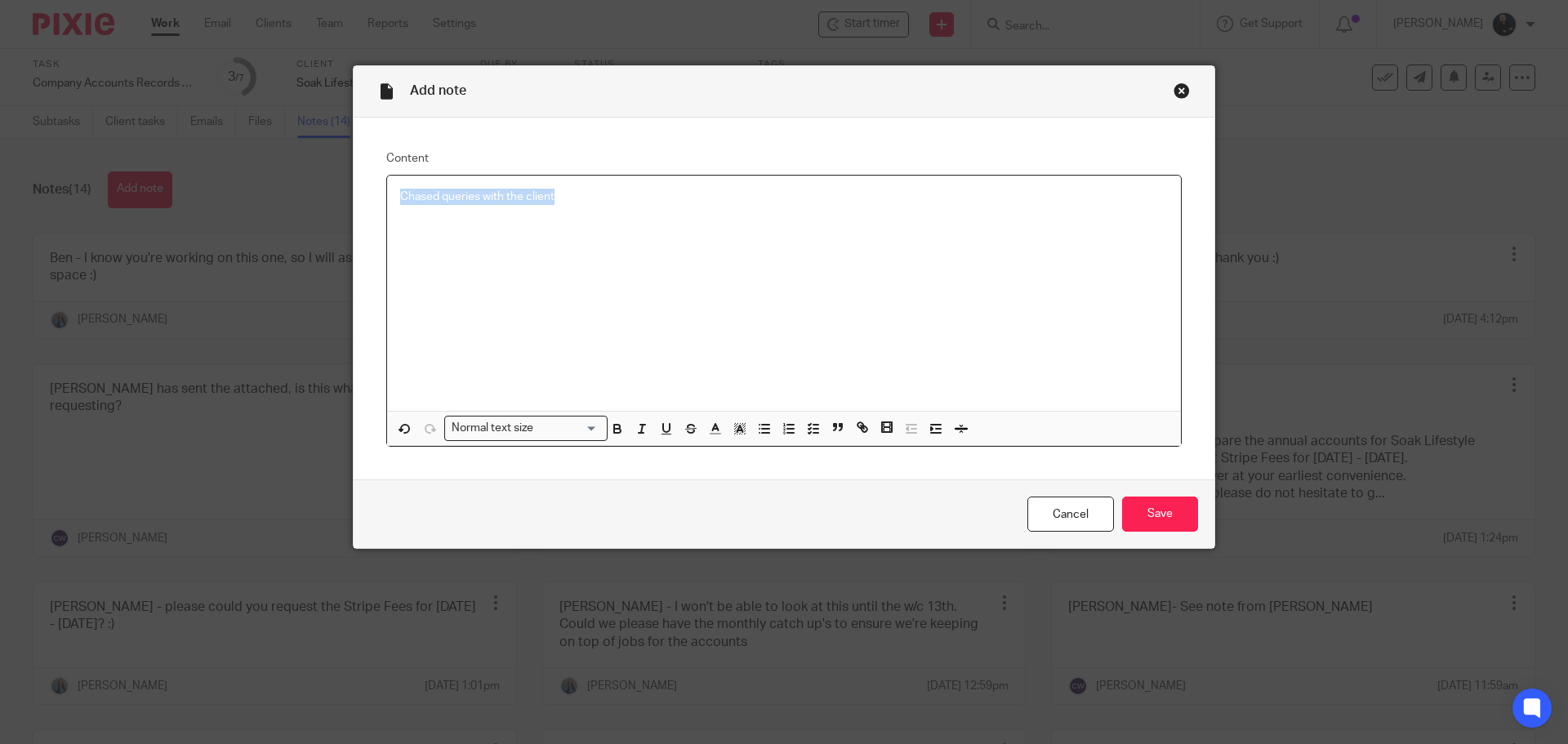
drag, startPoint x: 552, startPoint y: 214, endPoint x: 314, endPoint y: 203, distance: 238.3
click at [314, 203] on div "Add note Content Chased queries with the client Normal text size Loading... Rem…" at bounding box center [784, 372] width 1568 height 744
click at [497, 200] on p "Chased the client for queries" at bounding box center [784, 196] width 767 height 16
click at [499, 200] on p "Chased the client for queries" at bounding box center [784, 196] width 767 height 16
click at [1136, 506] on input "Save" at bounding box center [1160, 514] width 76 height 35
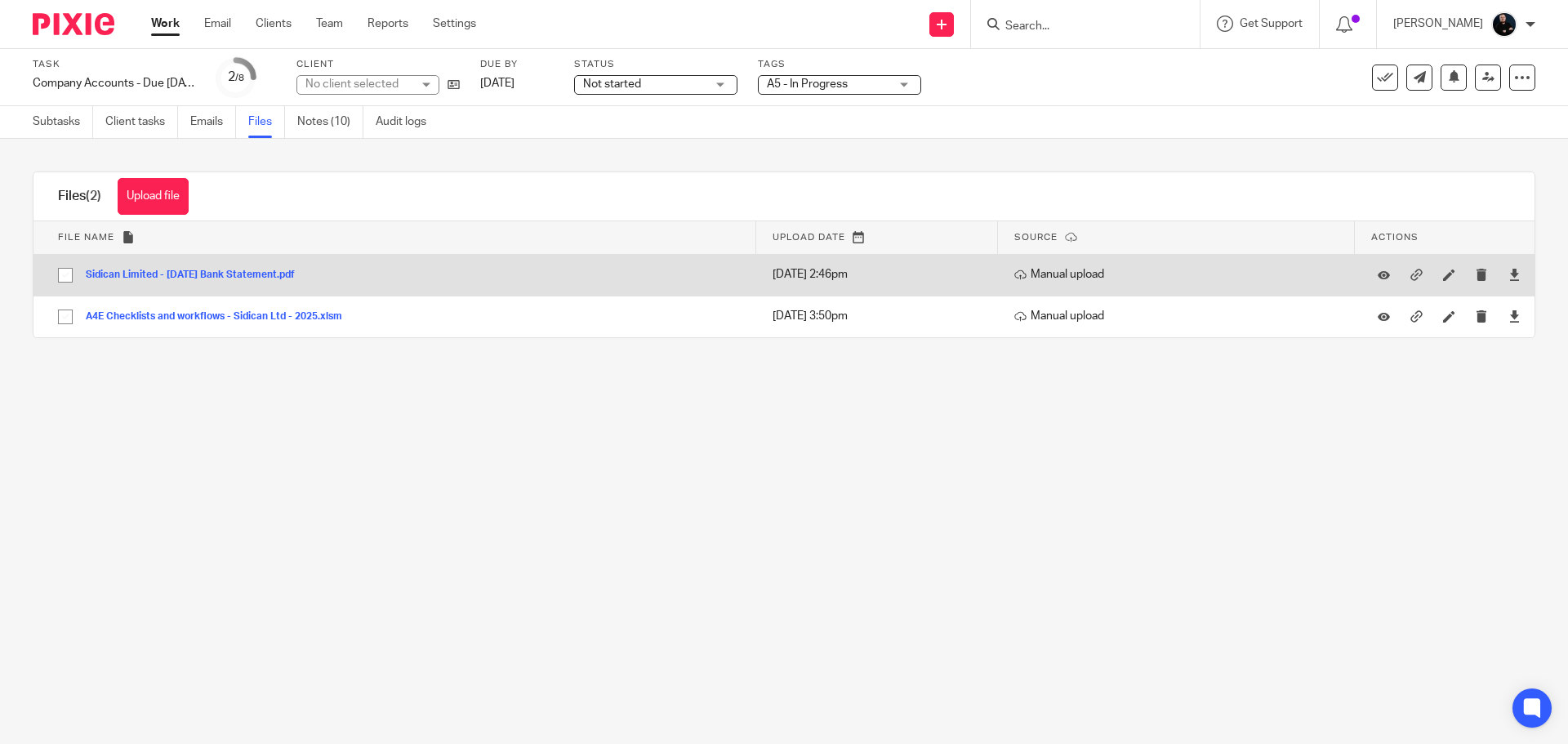
click at [142, 272] on button "Sidican Limited - [DATE] Bank Statement.pdf" at bounding box center [196, 275] width 221 height 11
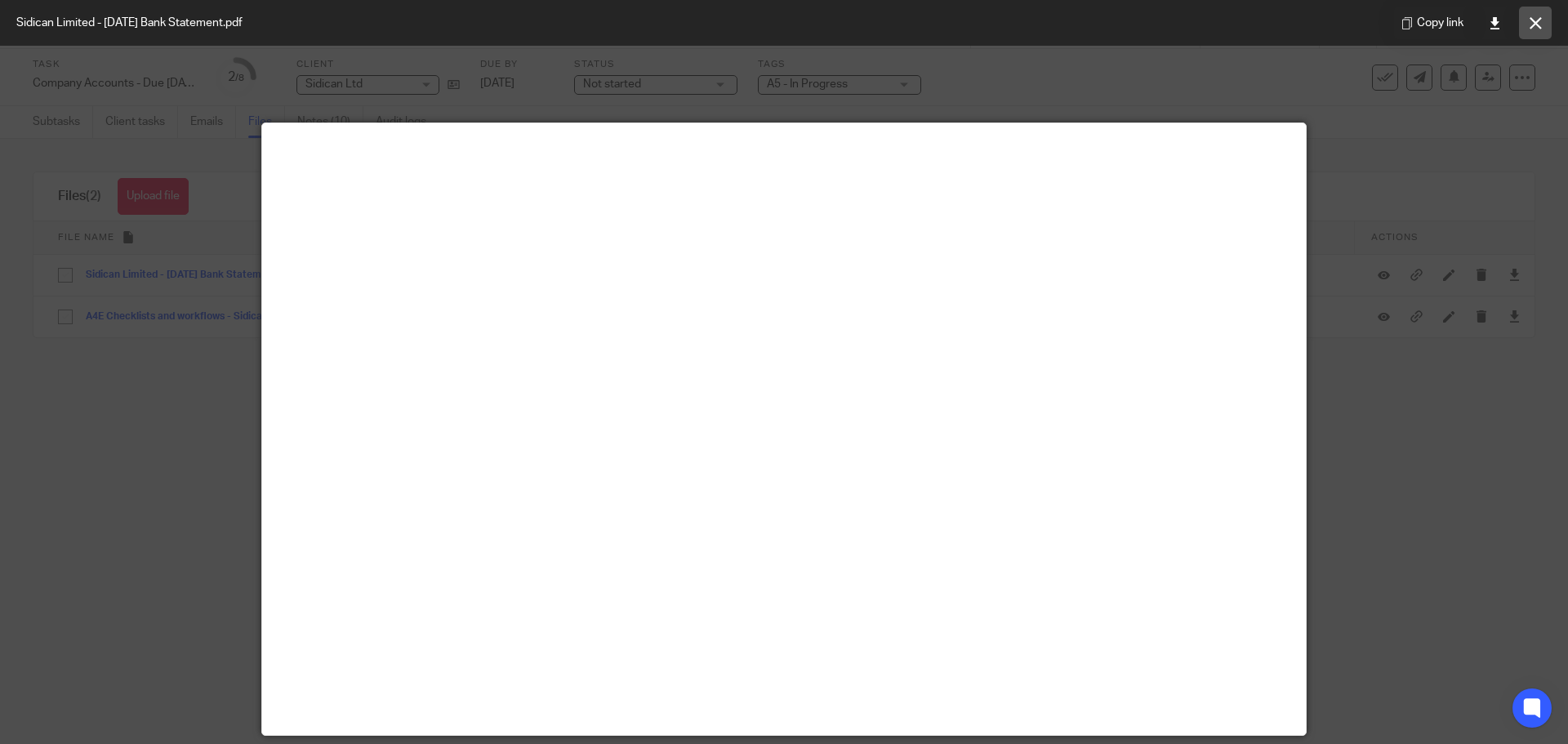
click at [1539, 20] on icon at bounding box center [1536, 23] width 12 height 12
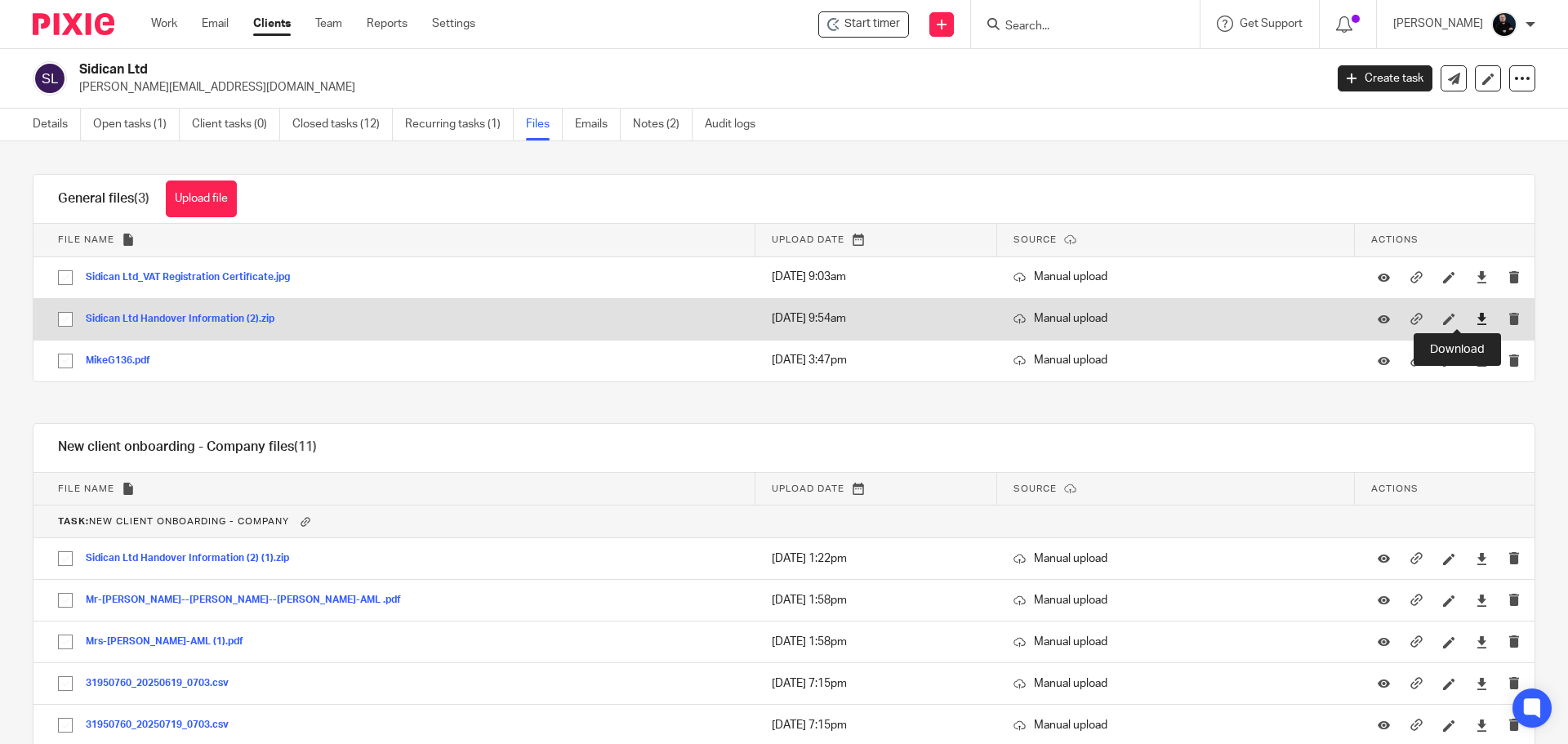
click at [1476, 321] on icon at bounding box center [1482, 319] width 12 height 12
